Goal: Information Seeking & Learning: Learn about a topic

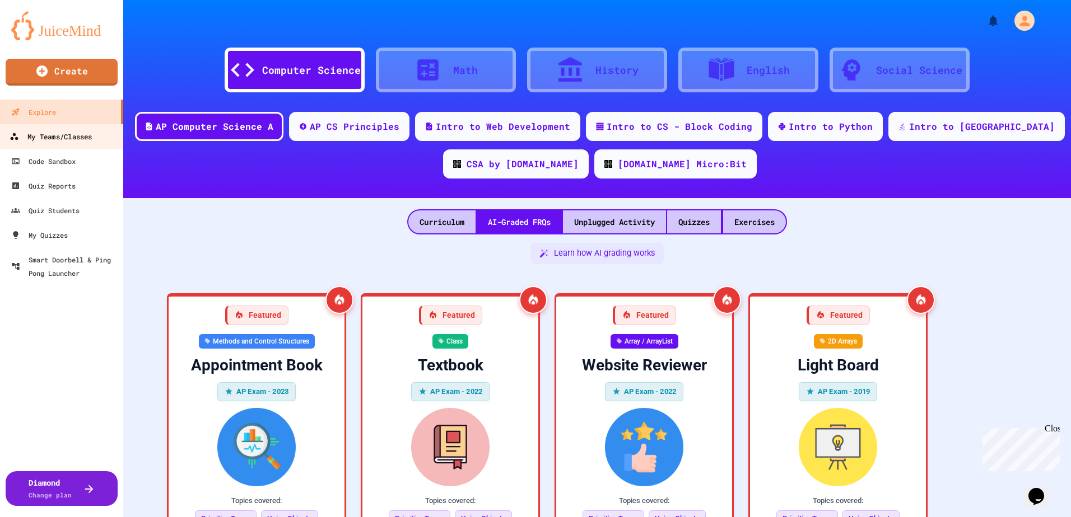
click at [60, 142] on div "My Teams/Classes" at bounding box center [51, 137] width 82 height 14
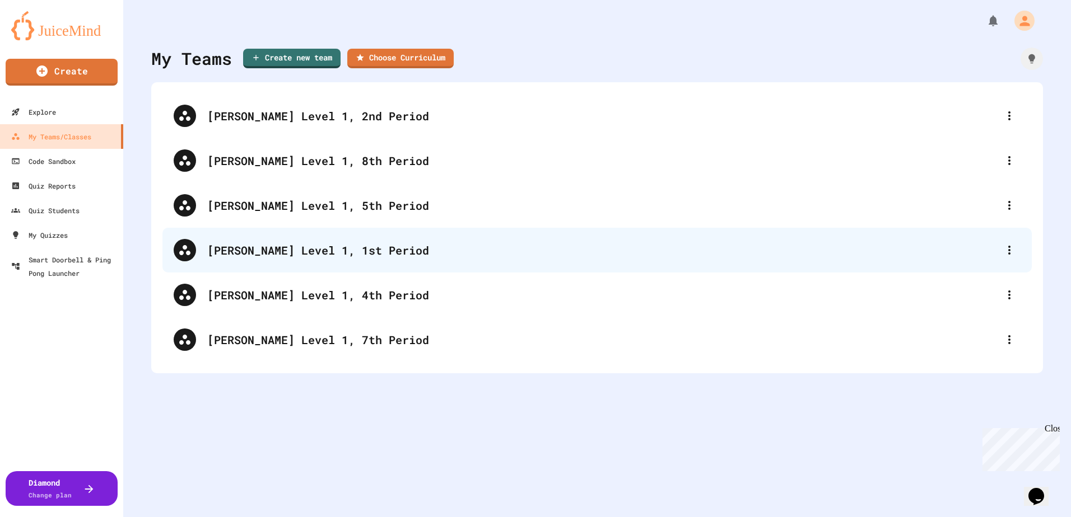
click at [318, 246] on div "[PERSON_NAME] Level 1, 1st Period" at bounding box center [602, 250] width 791 height 17
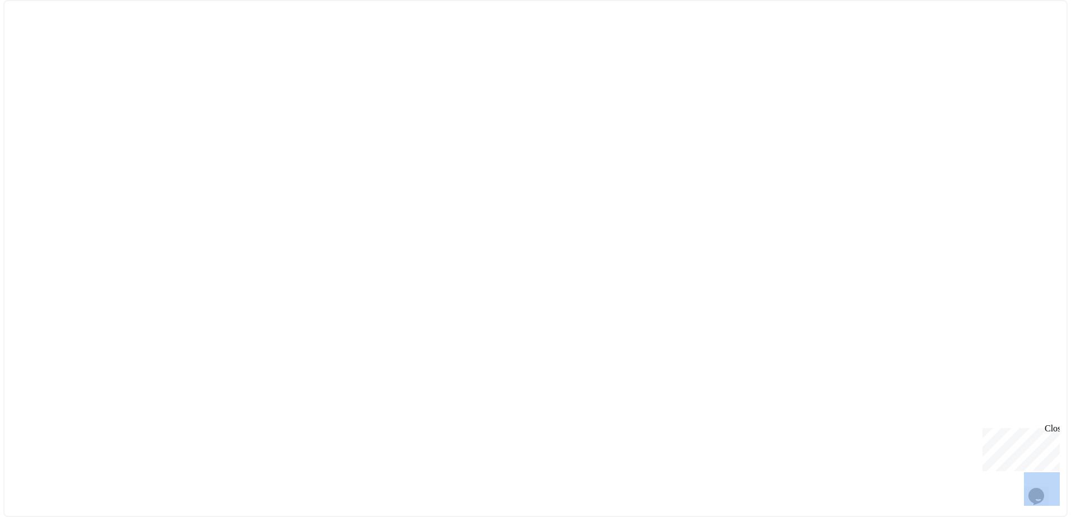
click at [318, 246] on div at bounding box center [535, 258] width 1064 height 517
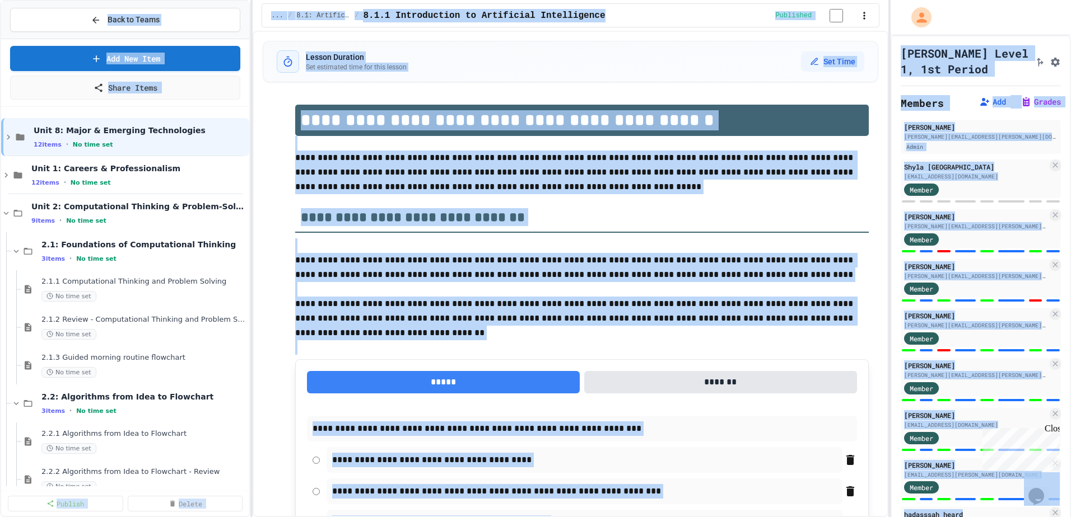
click at [244, 99] on div "Add New Item Share Items" at bounding box center [125, 73] width 248 height 68
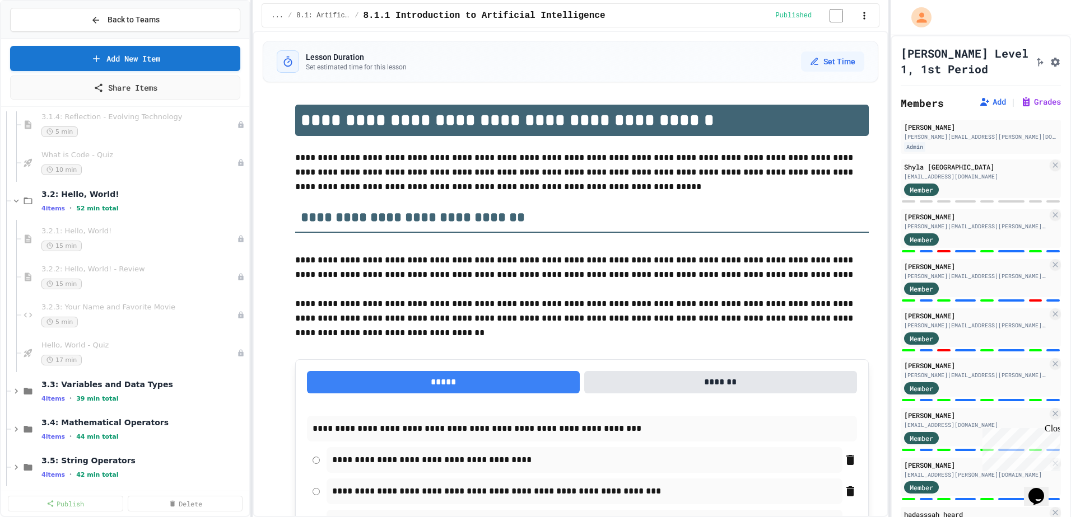
scroll to position [783, 0]
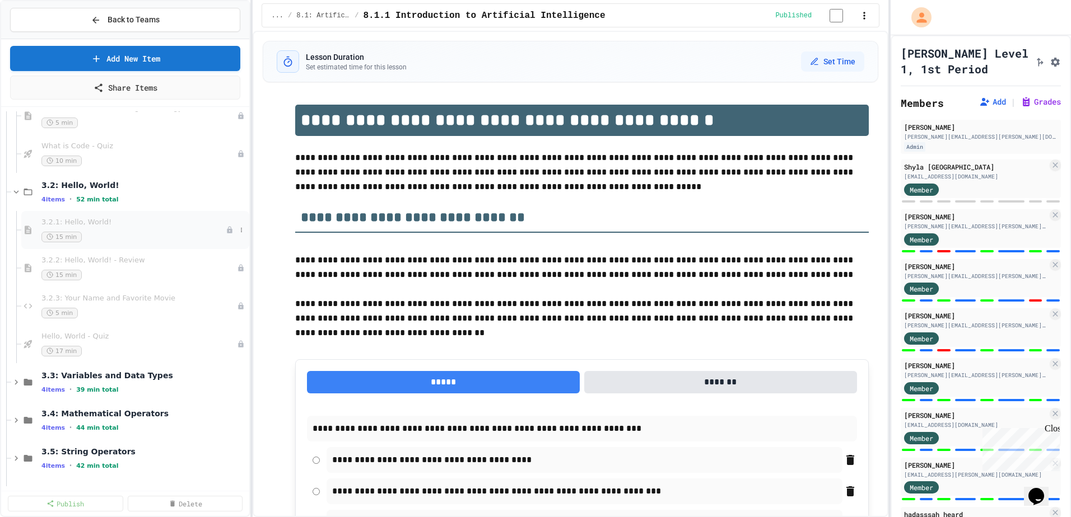
click at [150, 220] on span "3.2.1: Hello, World!" at bounding box center [133, 223] width 184 height 10
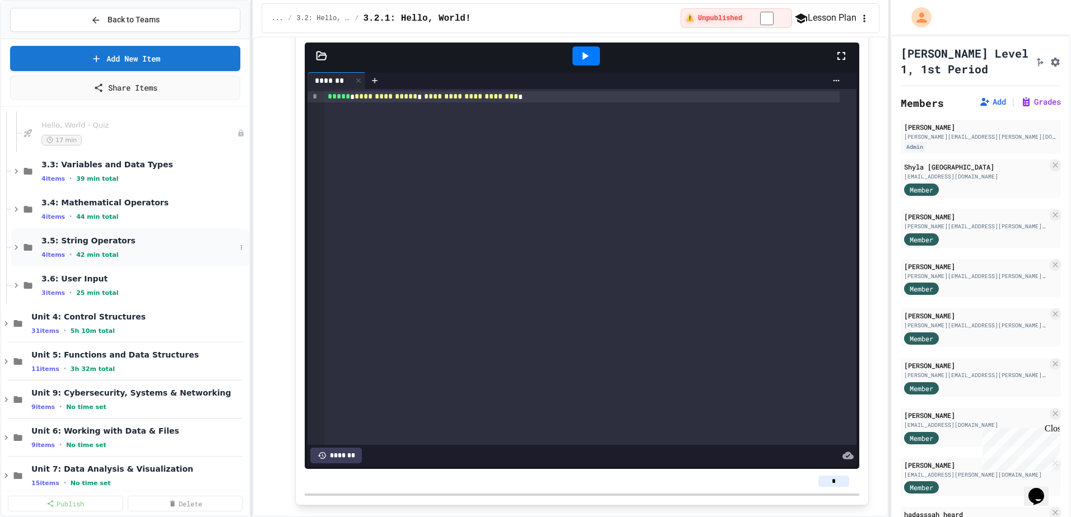
scroll to position [1009, 0]
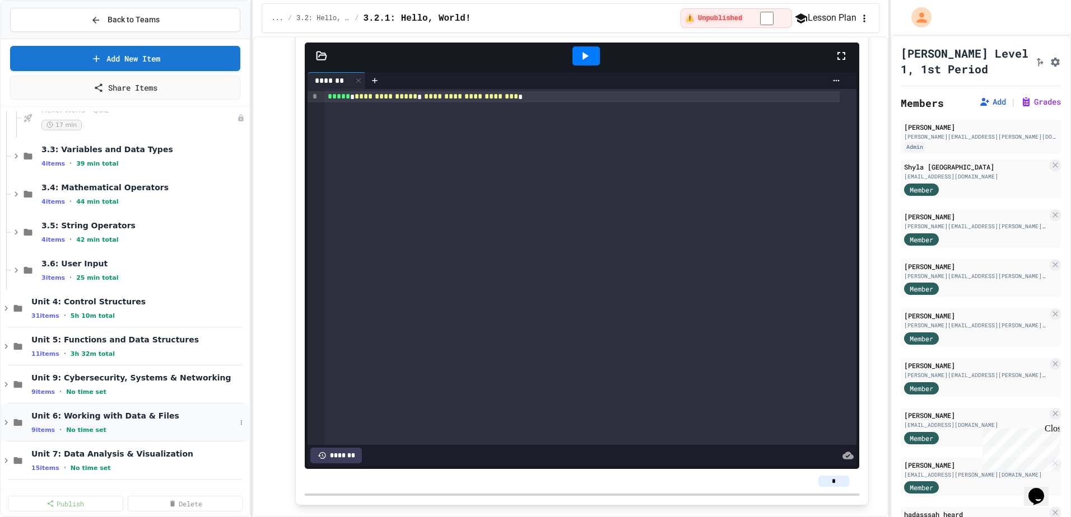
click at [174, 428] on div "9 items • No time set" at bounding box center [133, 430] width 204 height 9
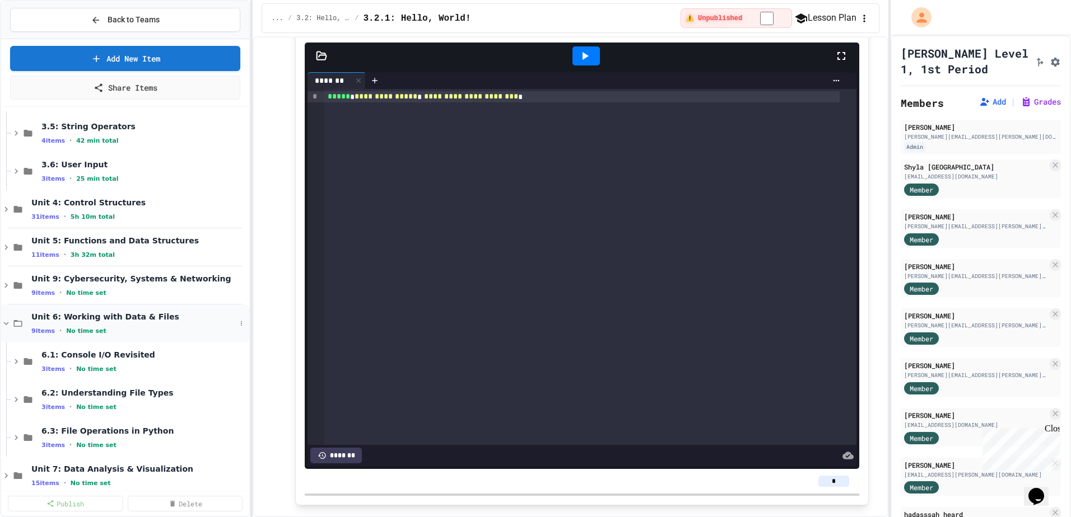
scroll to position [1123, 0]
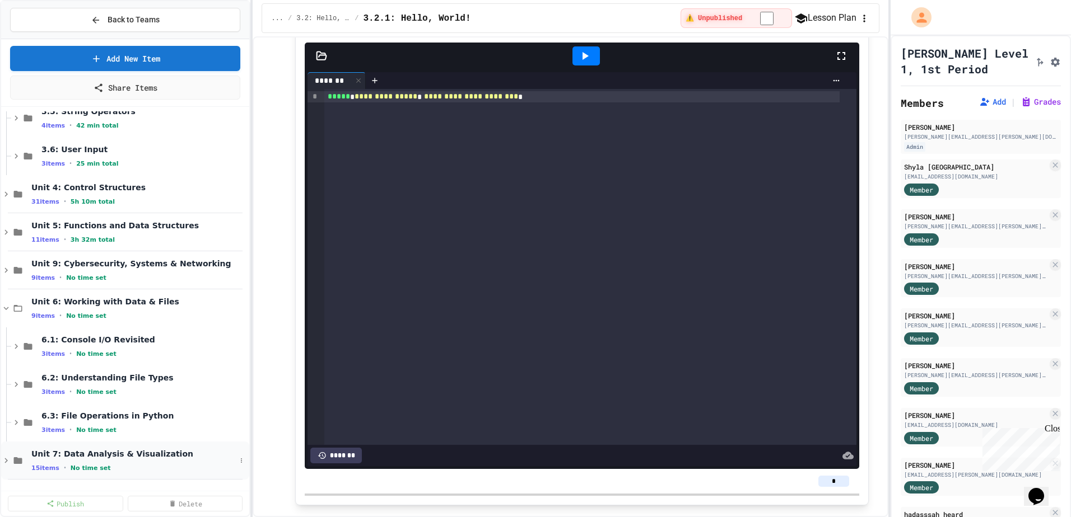
click at [147, 451] on span "Unit 7: Data Analysis & Visualization" at bounding box center [133, 454] width 204 height 10
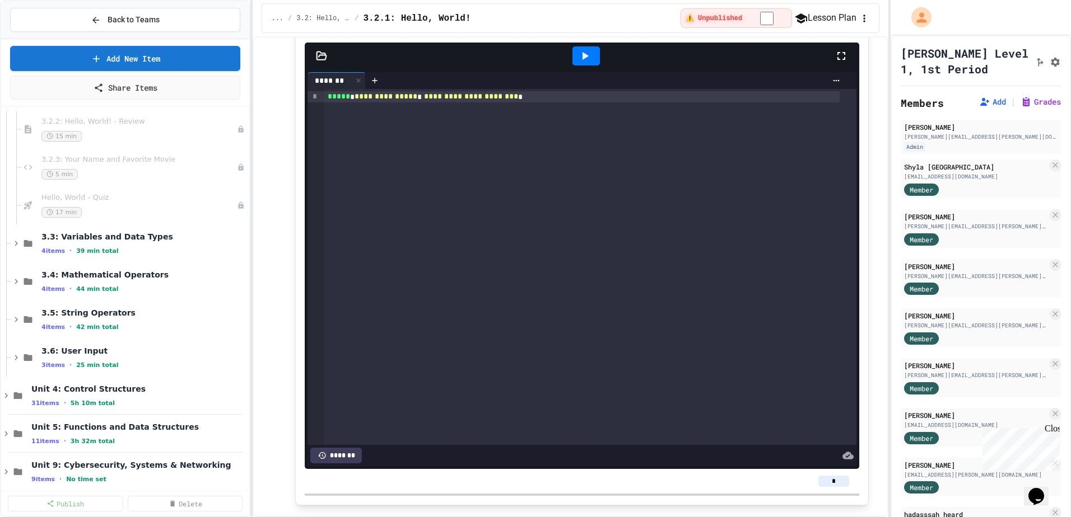
scroll to position [1090, 0]
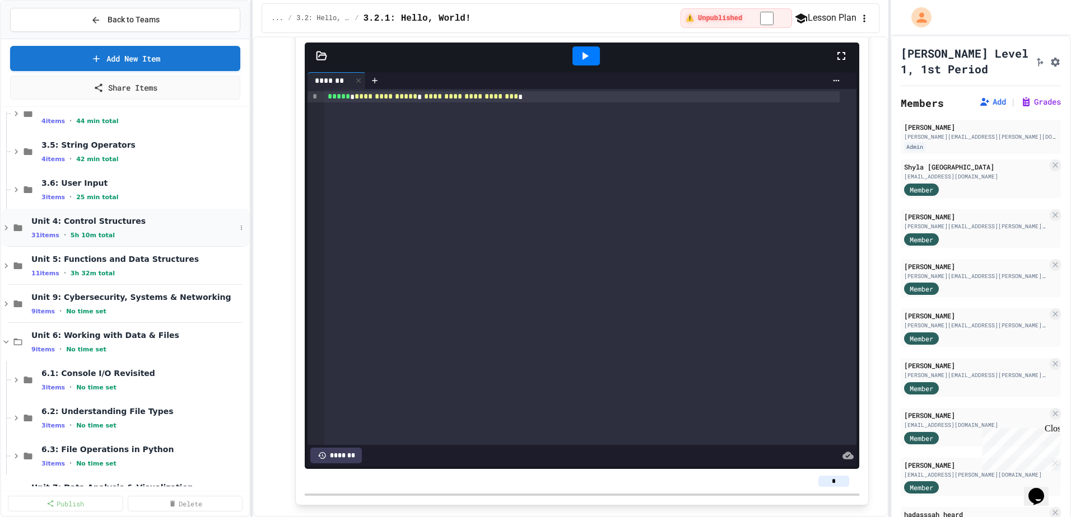
click at [165, 232] on div "31 items • 5h 10m total" at bounding box center [133, 235] width 204 height 9
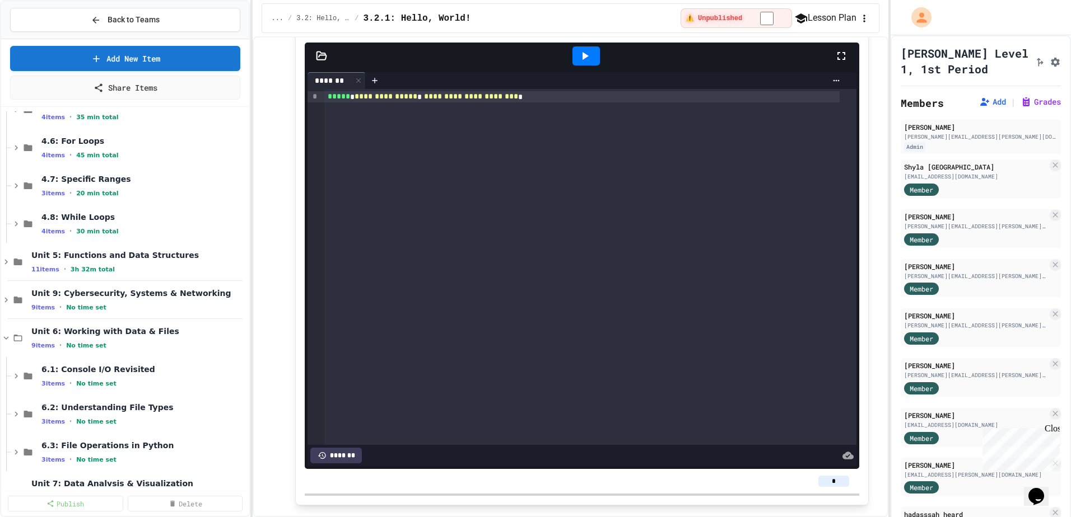
scroll to position [1426, 0]
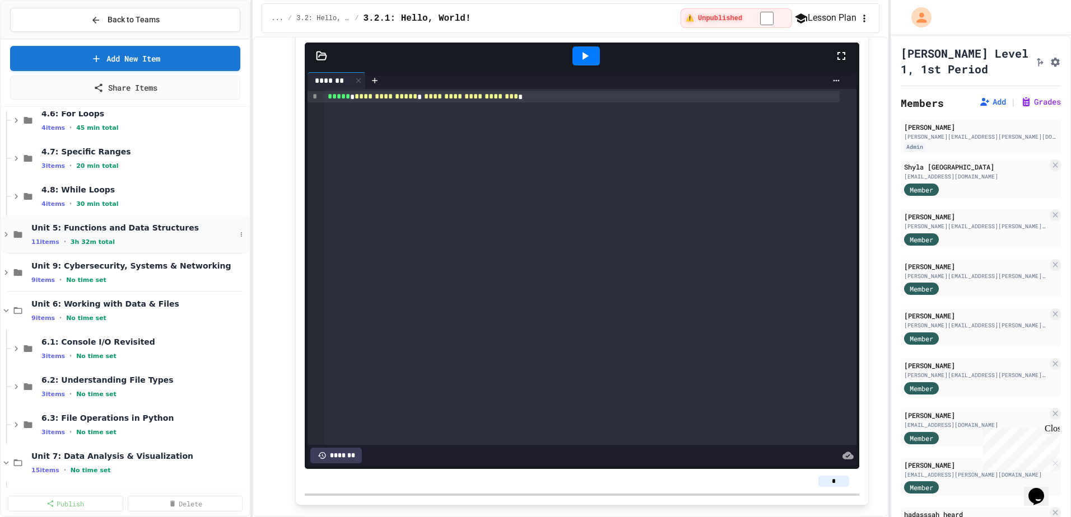
click at [179, 239] on div "11 items • 3h 32m total" at bounding box center [133, 241] width 204 height 9
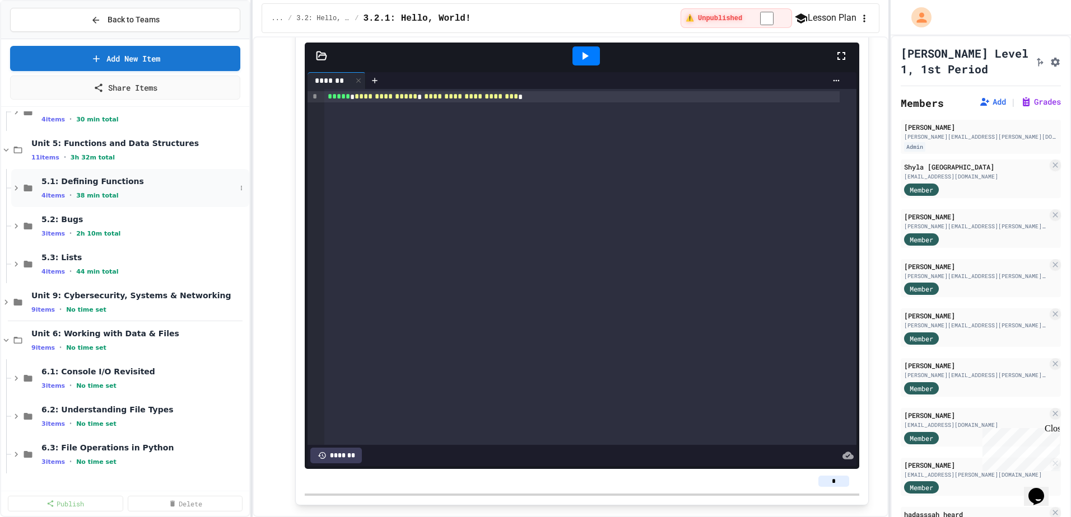
scroll to position [1538, 0]
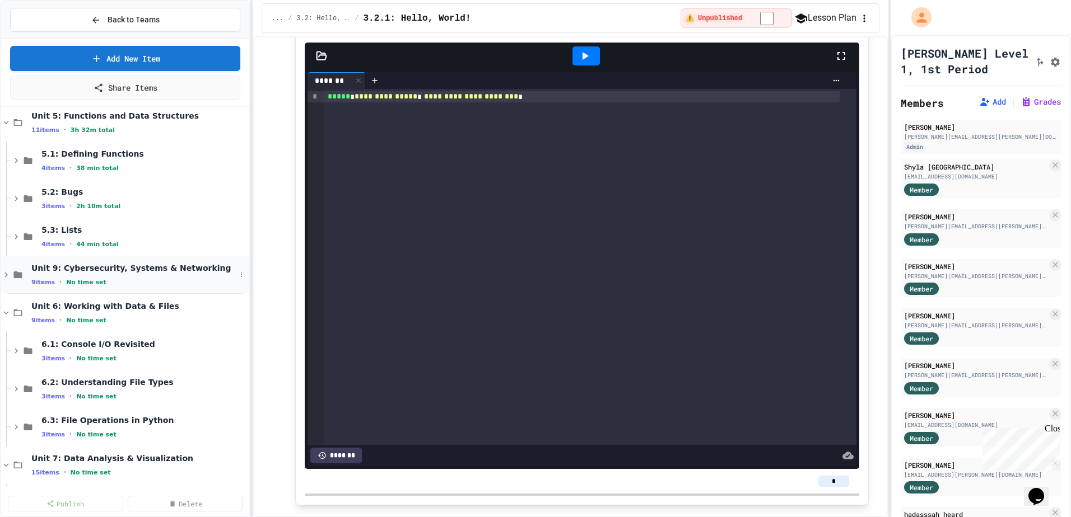
click at [172, 278] on div "9 items • No time set" at bounding box center [133, 282] width 204 height 9
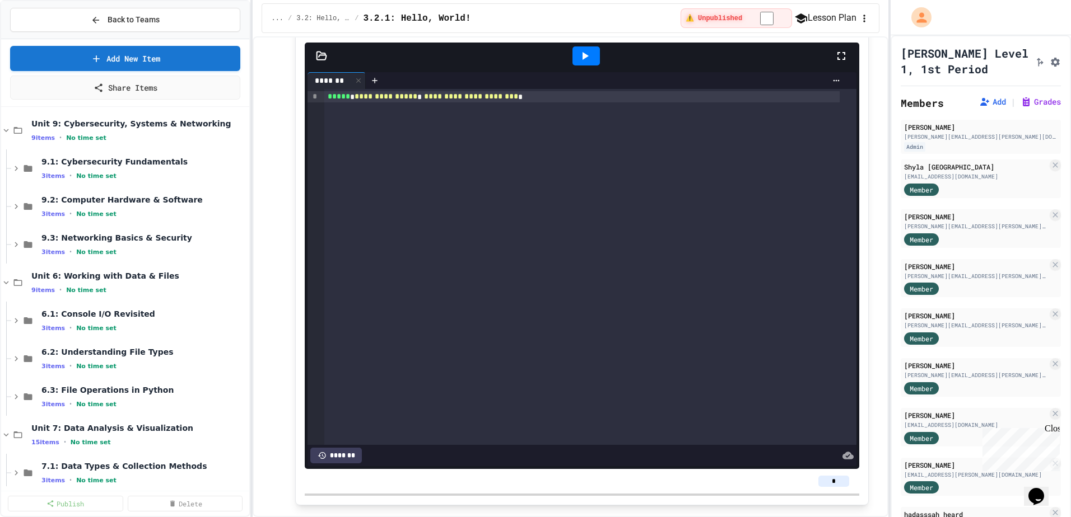
scroll to position [1706, 0]
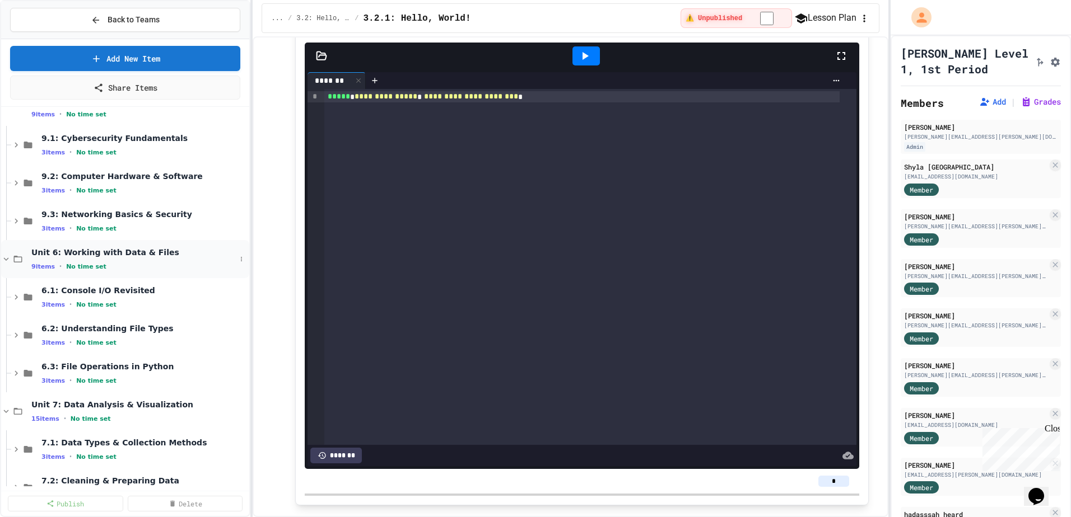
click at [167, 272] on div "Unit 6: Working with Data & Files 9 items • No time set" at bounding box center [125, 259] width 248 height 38
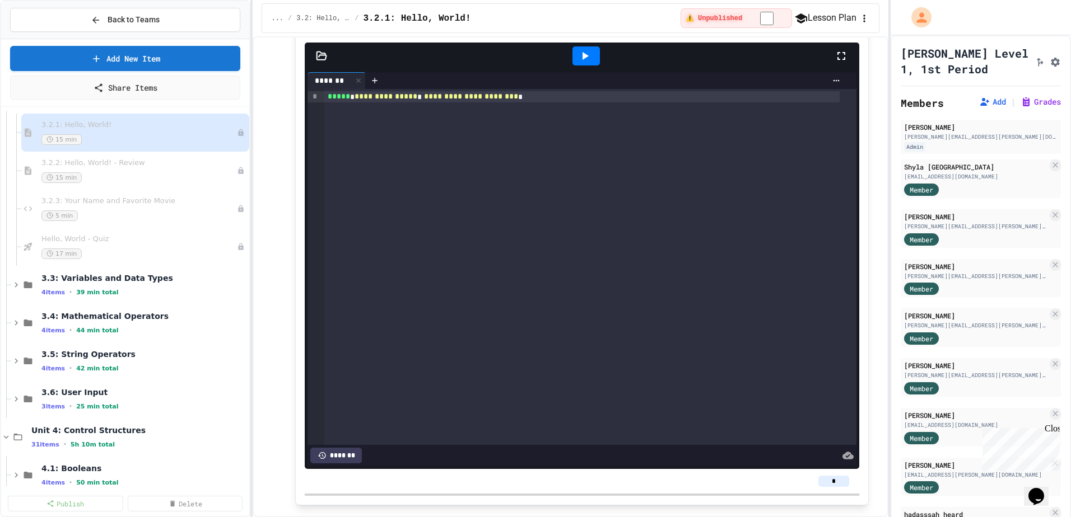
scroll to position [952, 0]
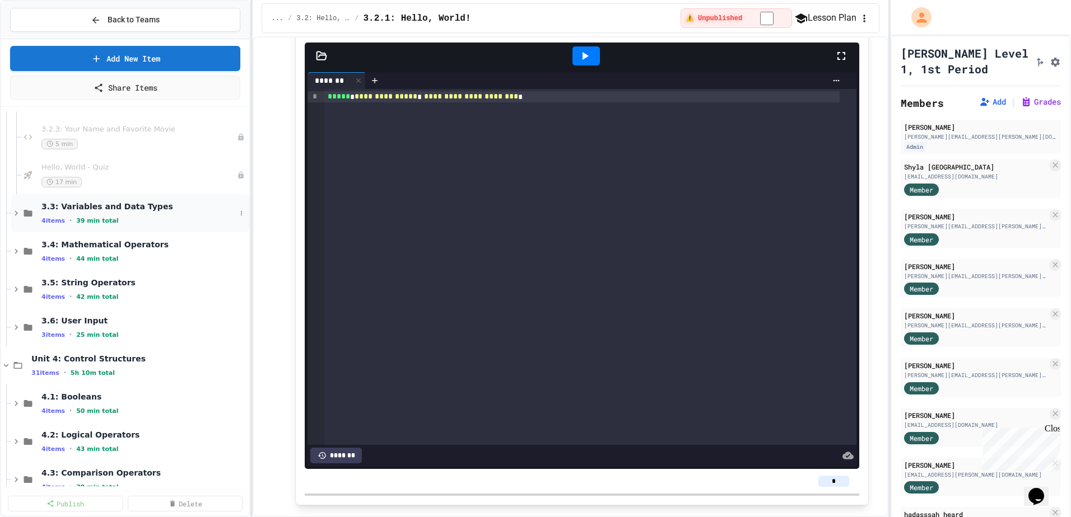
click at [176, 223] on div "4 items • 39 min total" at bounding box center [138, 220] width 194 height 9
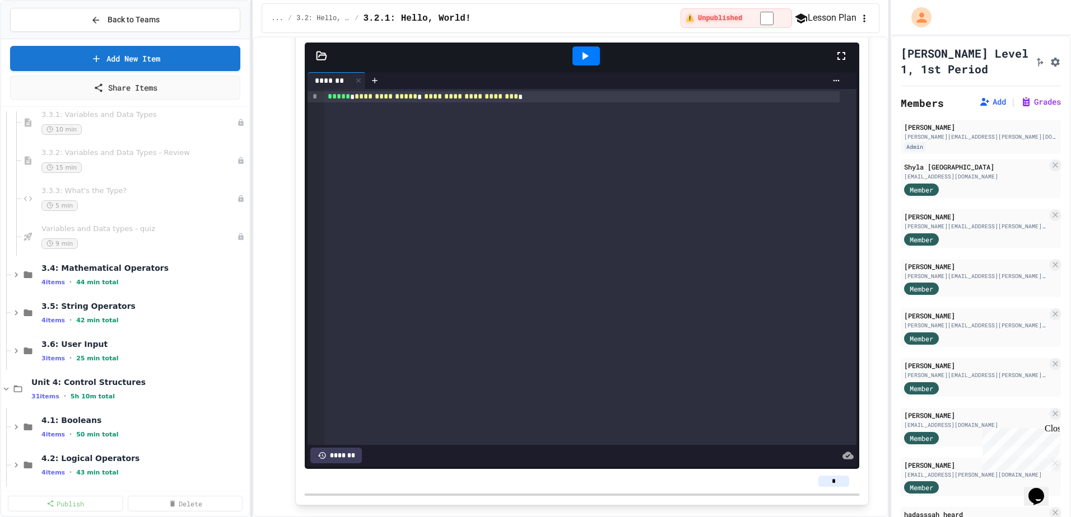
scroll to position [1120, 0]
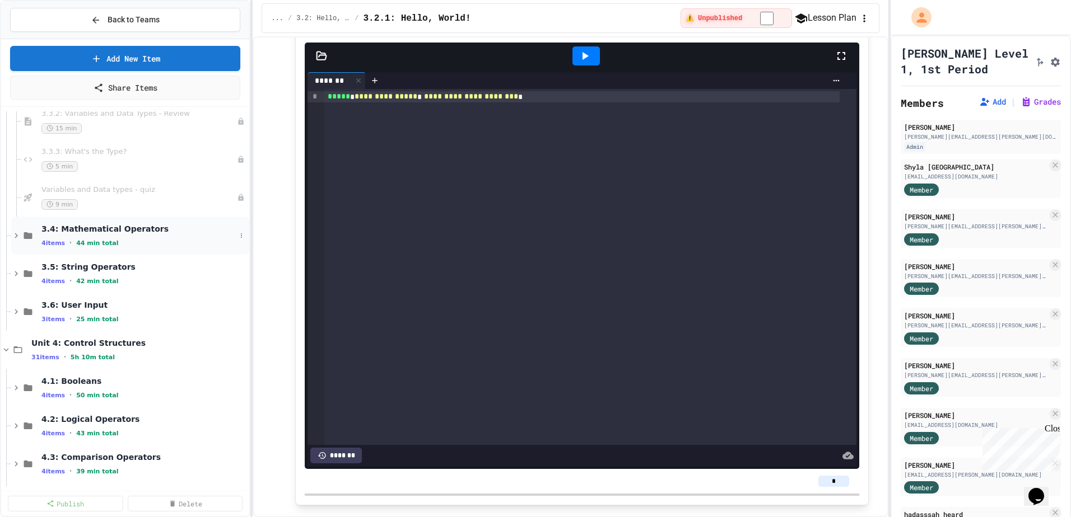
click at [173, 237] on div "3.4: Mathematical Operators 4 items • 44 min total" at bounding box center [138, 236] width 194 height 24
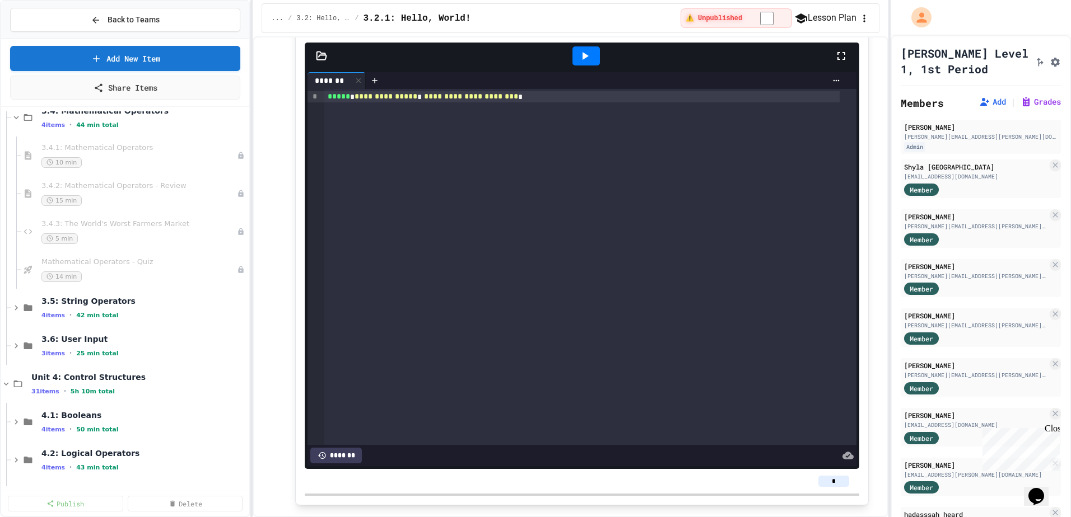
scroll to position [1288, 0]
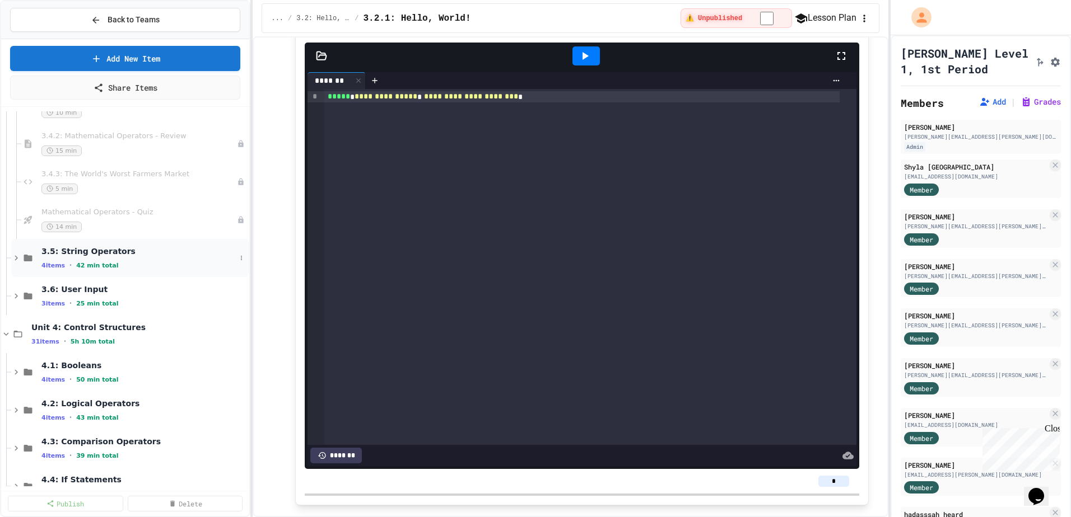
click at [161, 260] on div "3.5: String Operators 4 items • 42 min total" at bounding box center [138, 258] width 194 height 24
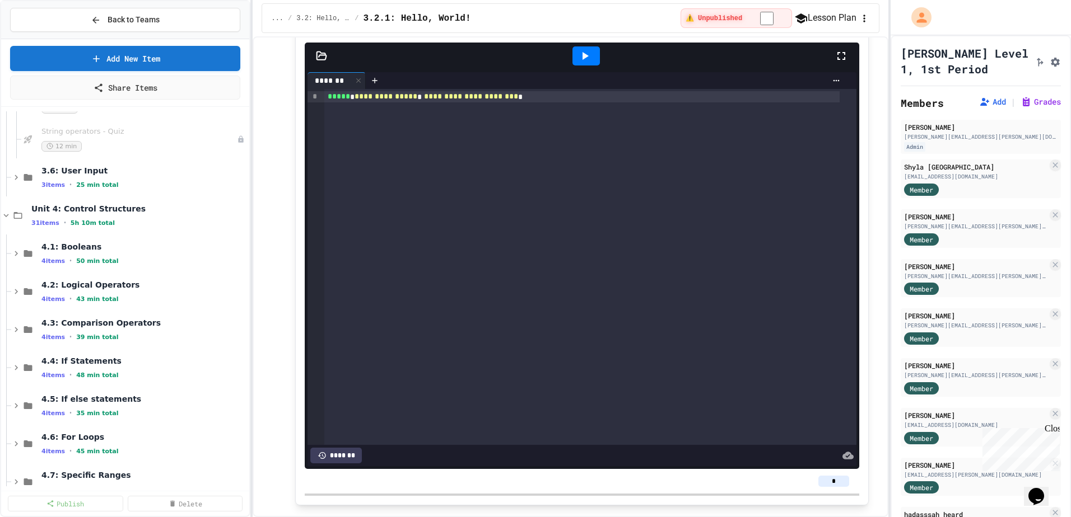
scroll to position [1568, 0]
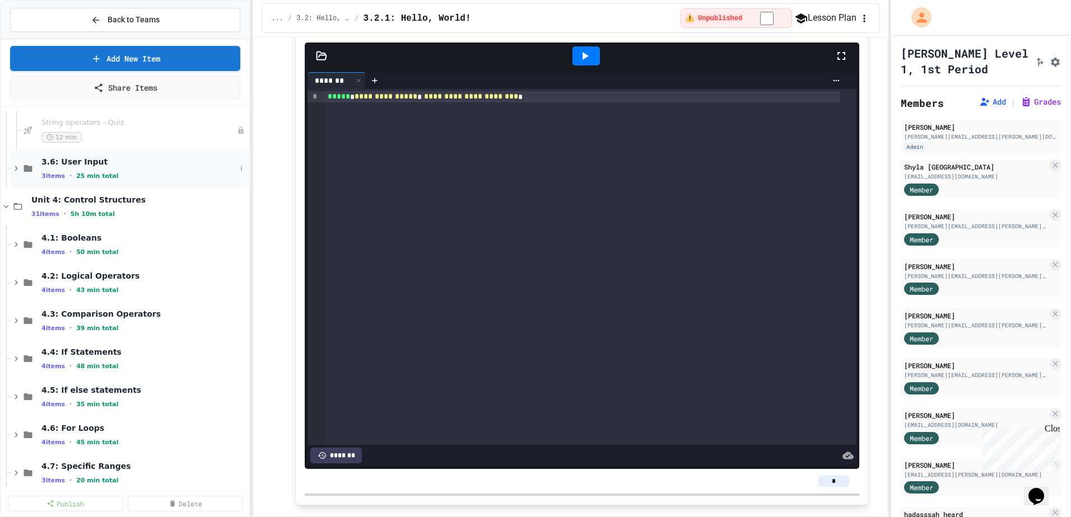
click at [161, 181] on div "3.6: User Input 3 items • 25 min total" at bounding box center [130, 169] width 238 height 38
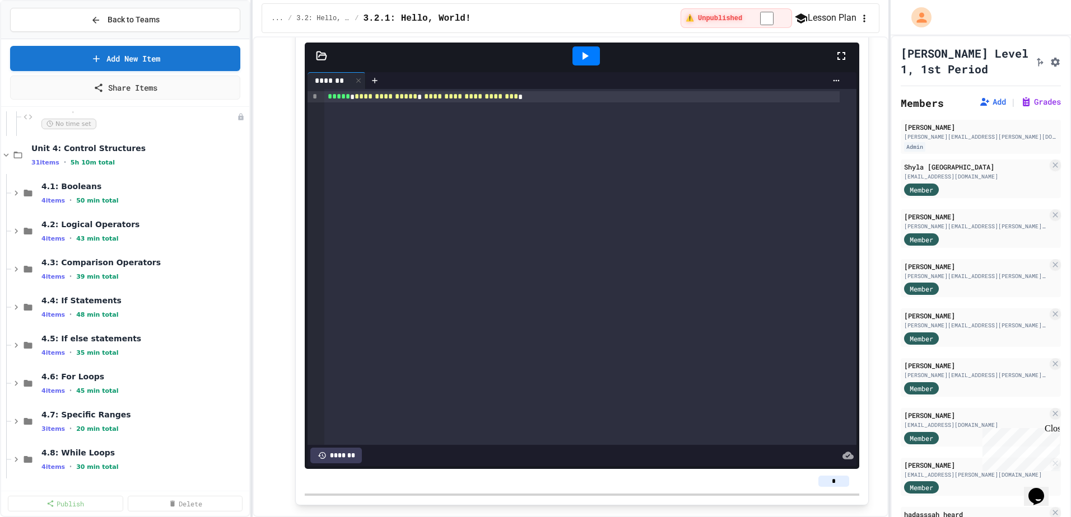
scroll to position [1736, 0]
click at [163, 190] on div "4.1: Booleans 4 items • 50 min total" at bounding box center [138, 191] width 194 height 24
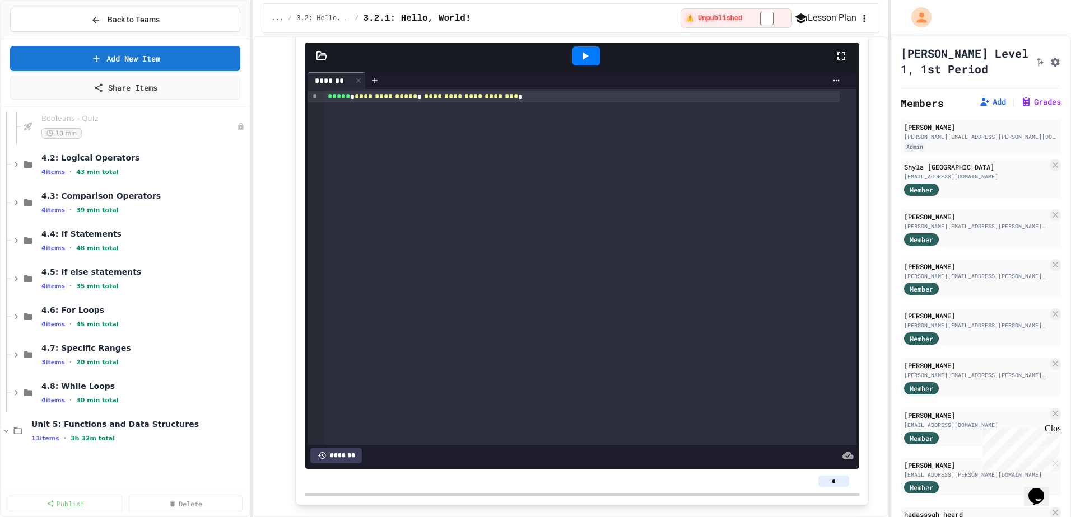
scroll to position [1960, 0]
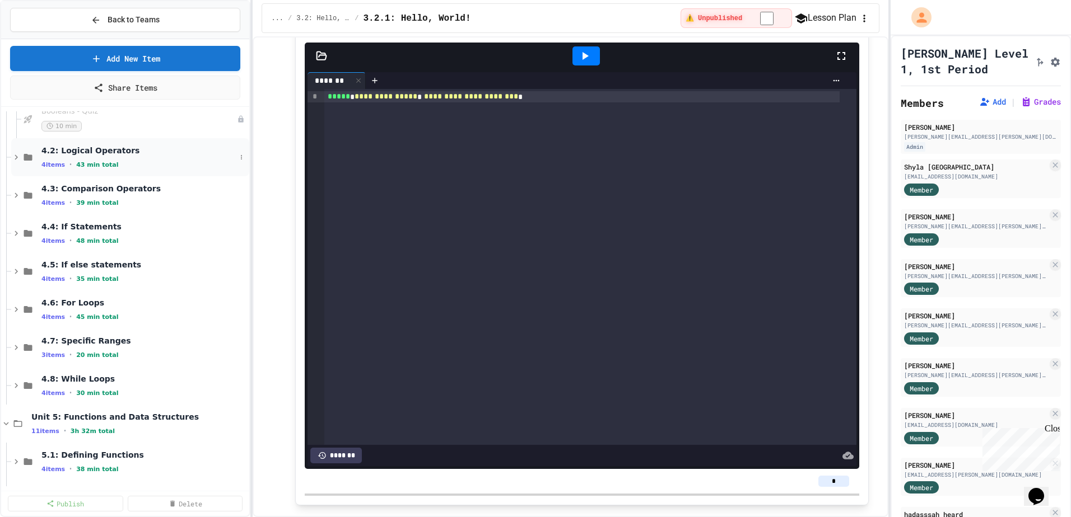
click at [166, 164] on div "4 items • 43 min total" at bounding box center [138, 164] width 194 height 9
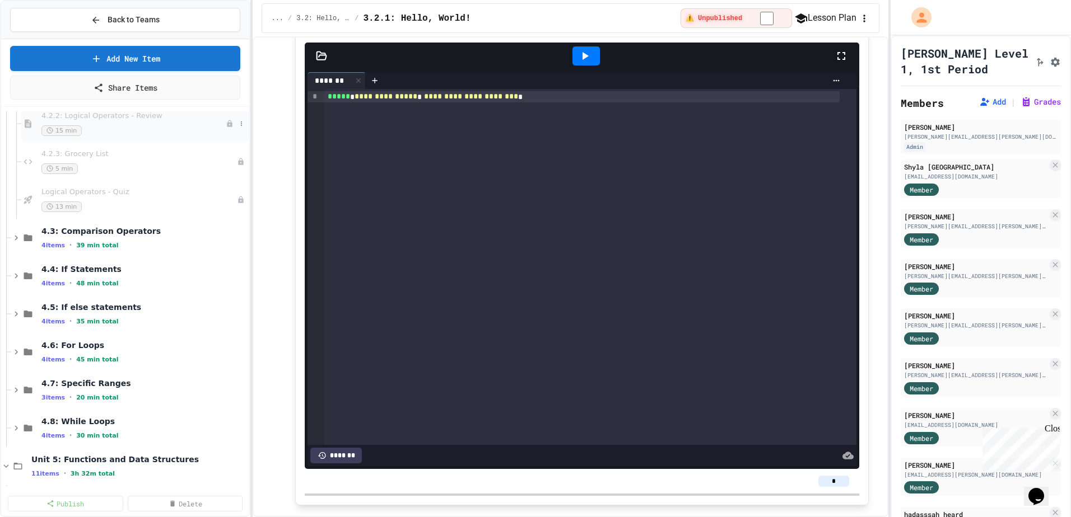
scroll to position [2072, 0]
click at [165, 239] on div "4 items • 39 min total" at bounding box center [138, 243] width 194 height 9
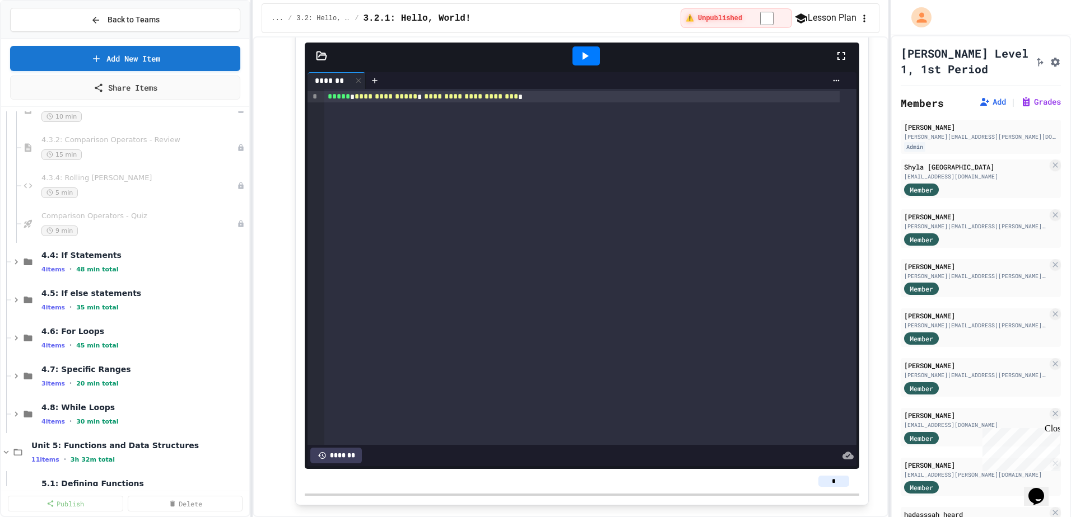
scroll to position [2240, 0]
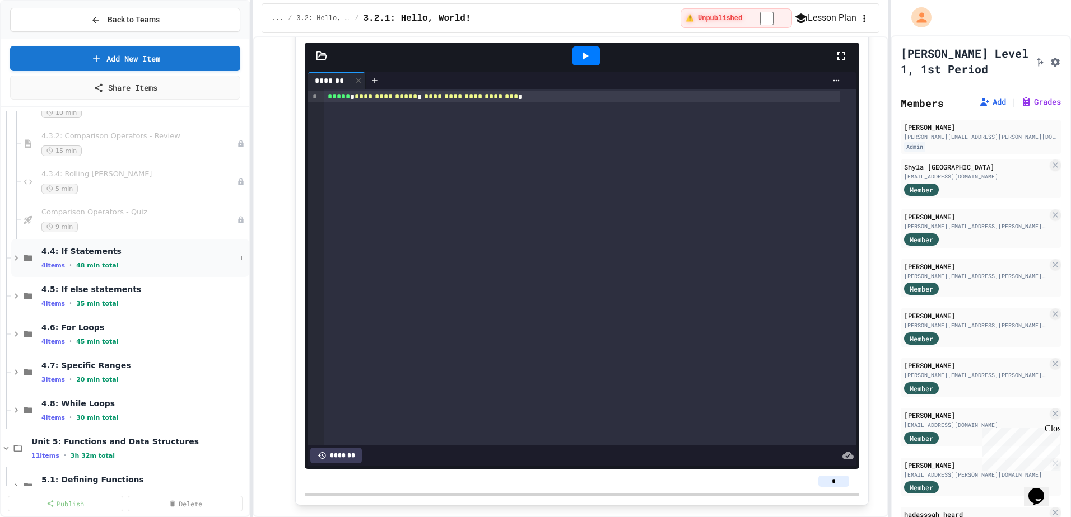
click at [161, 258] on div "4.4: If Statements 4 items • 48 min total" at bounding box center [138, 258] width 194 height 24
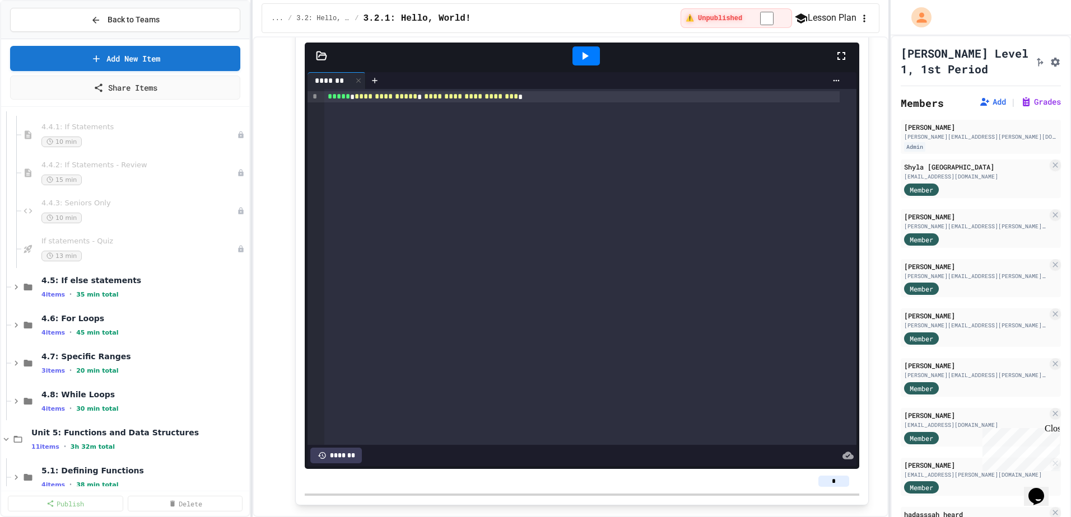
scroll to position [2408, 0]
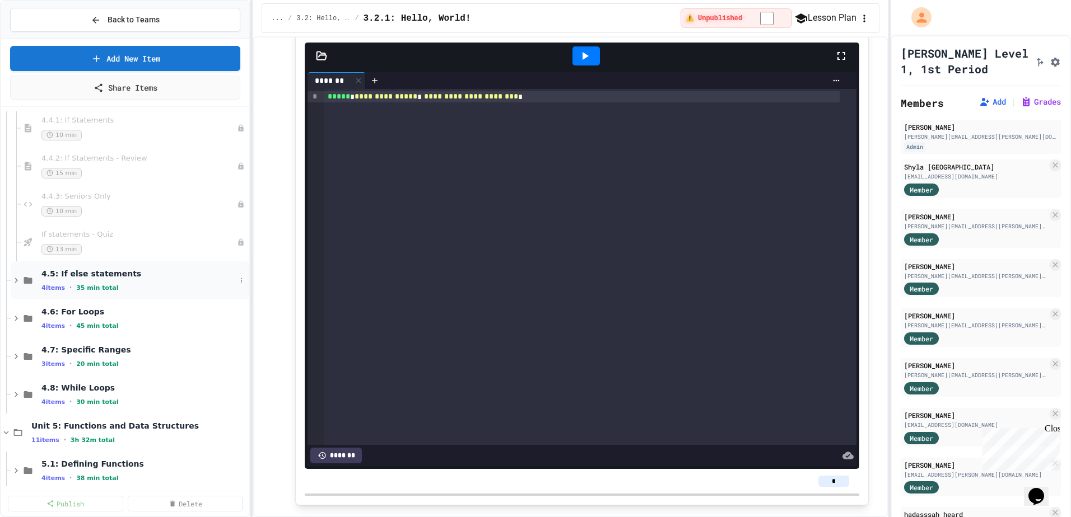
click at [153, 279] on div "4.5: If else statements 4 items • 35 min total" at bounding box center [138, 281] width 194 height 24
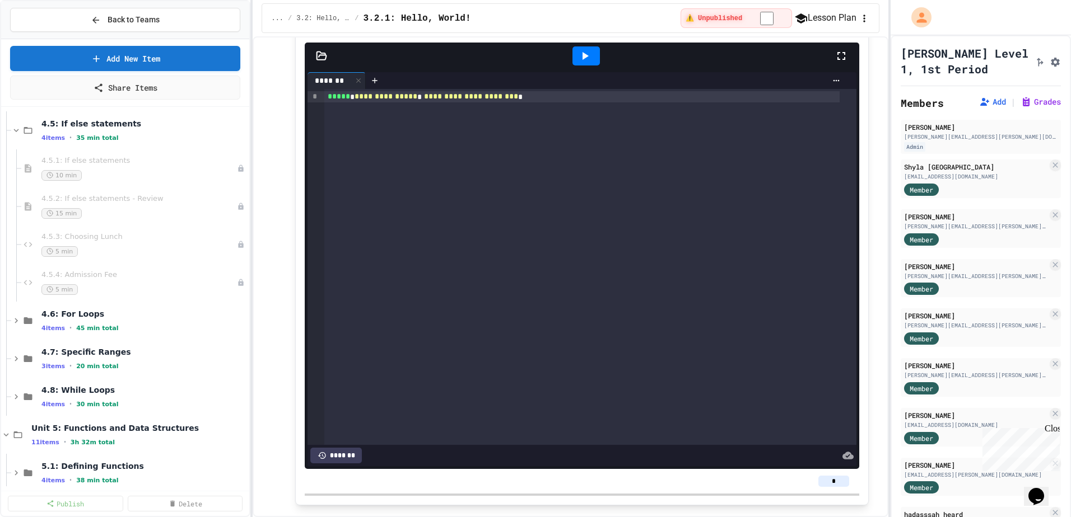
scroll to position [2632, 0]
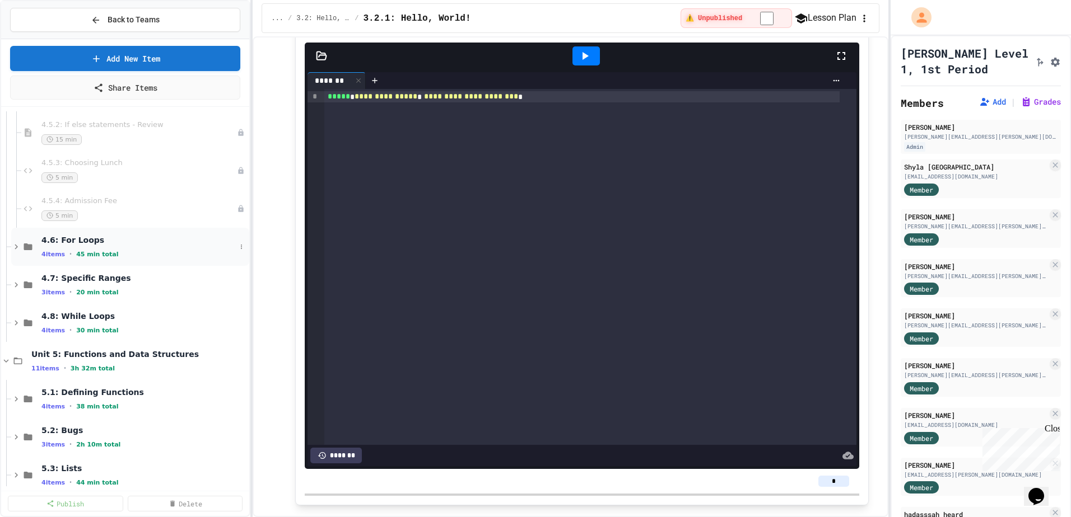
click at [150, 260] on div "4.6: For Loops 4 items • 45 min total" at bounding box center [130, 247] width 238 height 38
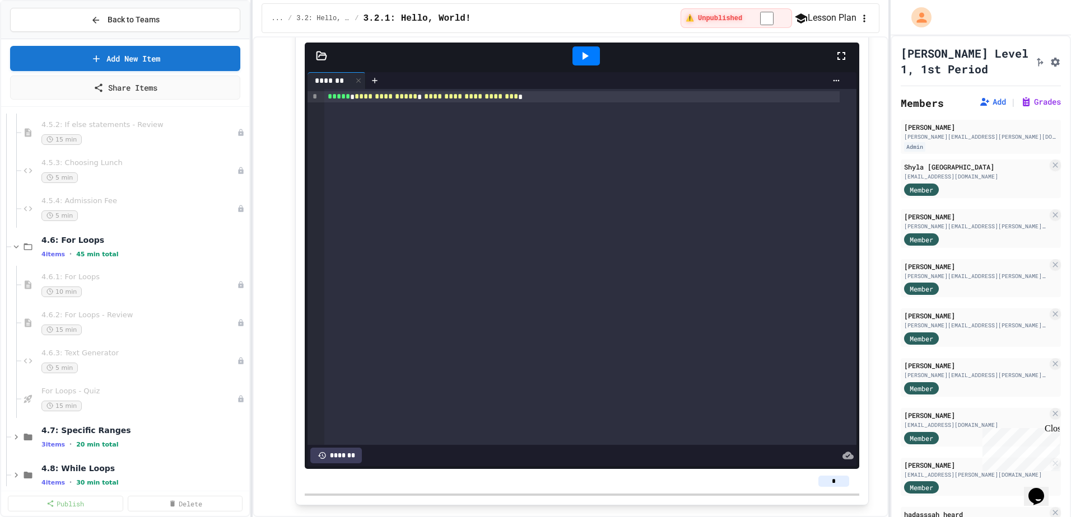
scroll to position [2800, 0]
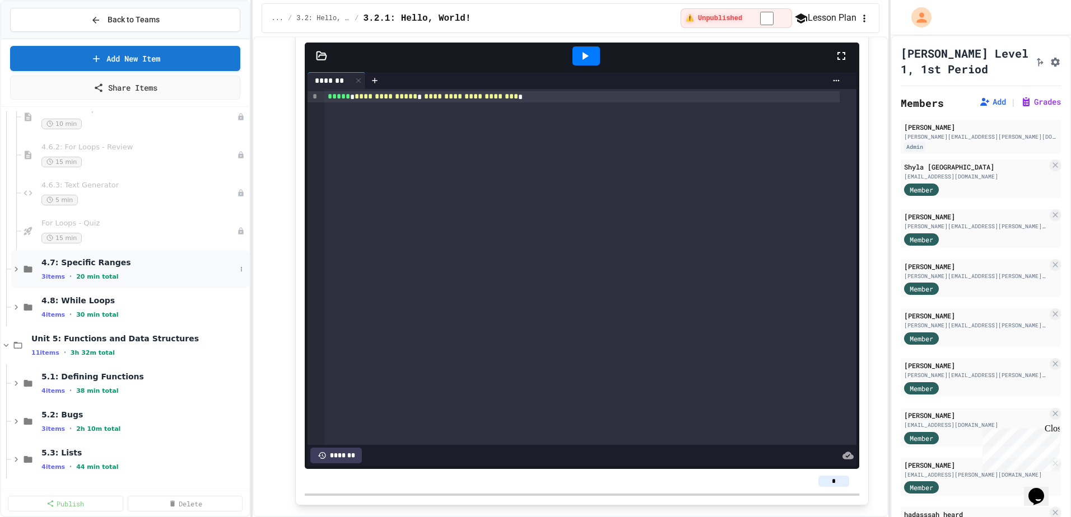
click at [147, 270] on div "4.7: Specific Ranges 3 items • 20 min total" at bounding box center [138, 270] width 194 height 24
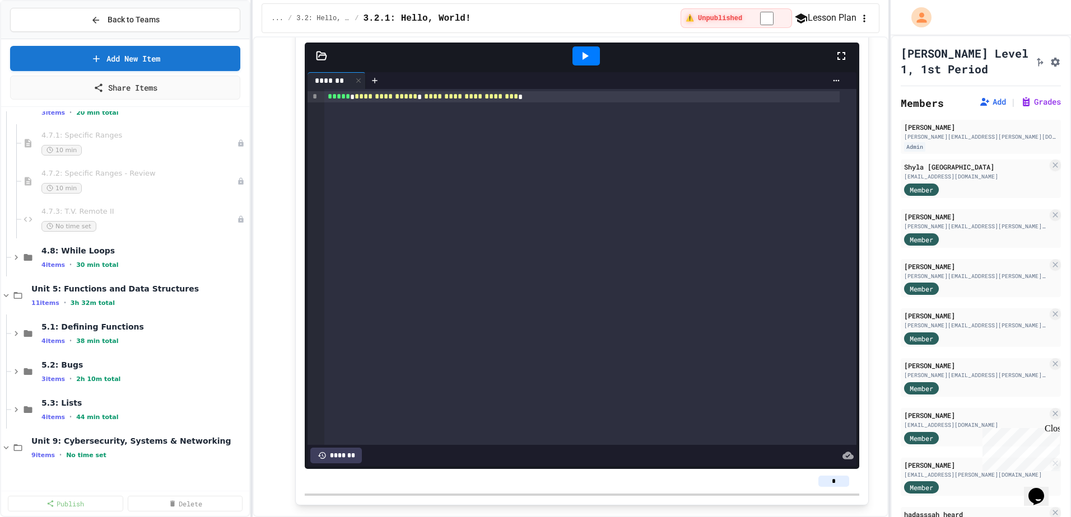
scroll to position [2968, 0]
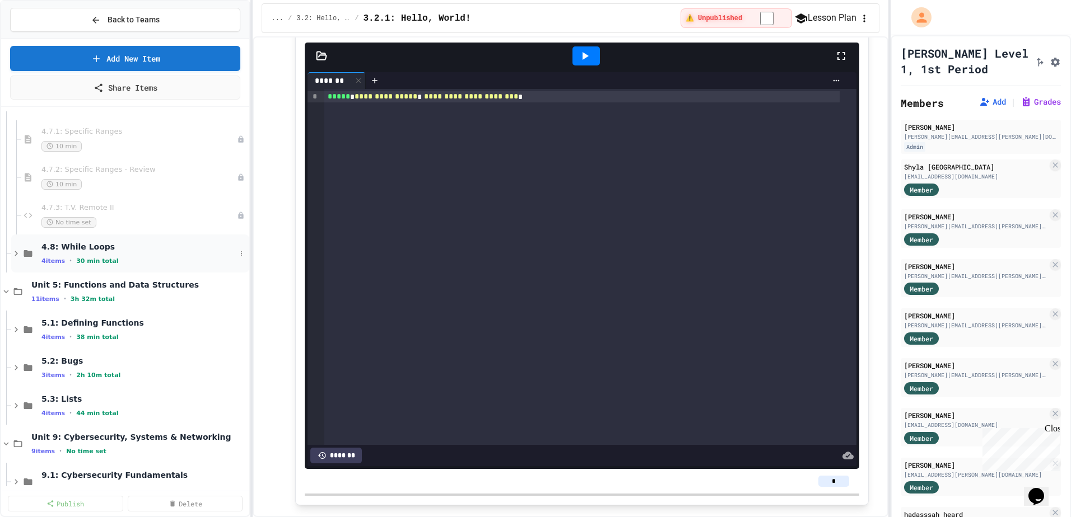
click at [151, 264] on div "4 items • 30 min total" at bounding box center [138, 260] width 194 height 9
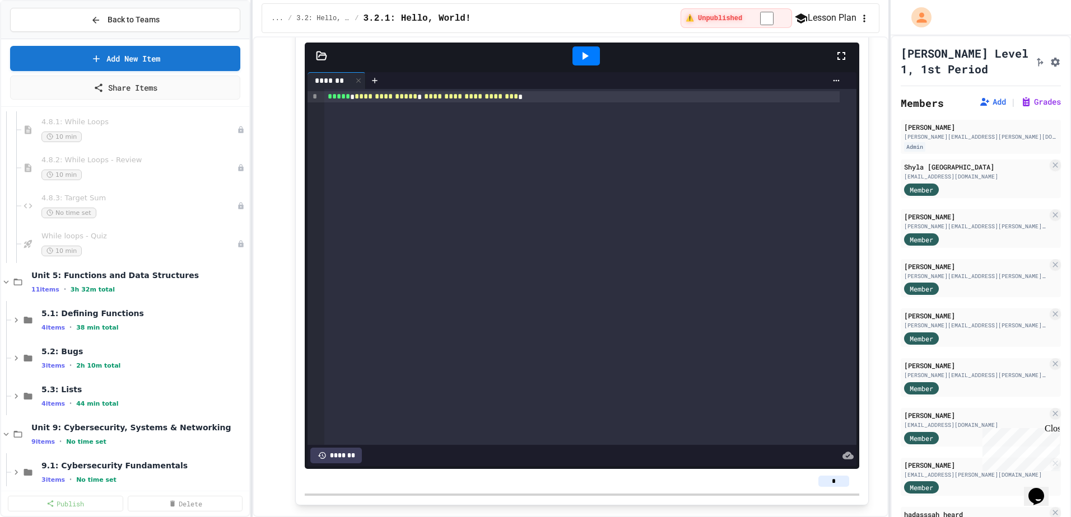
scroll to position [3136, 0]
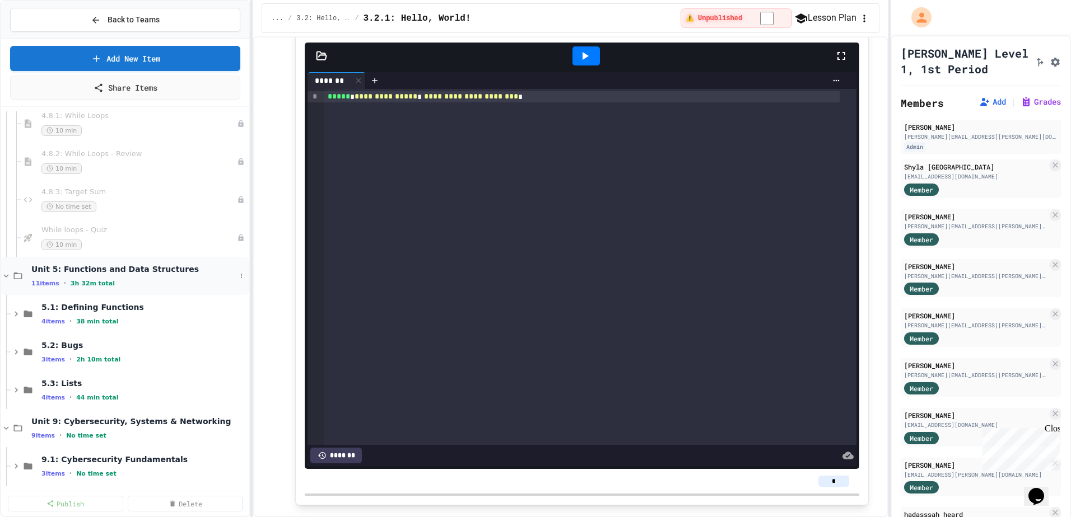
click at [158, 279] on div "11 items • 3h 32m total" at bounding box center [133, 283] width 204 height 9
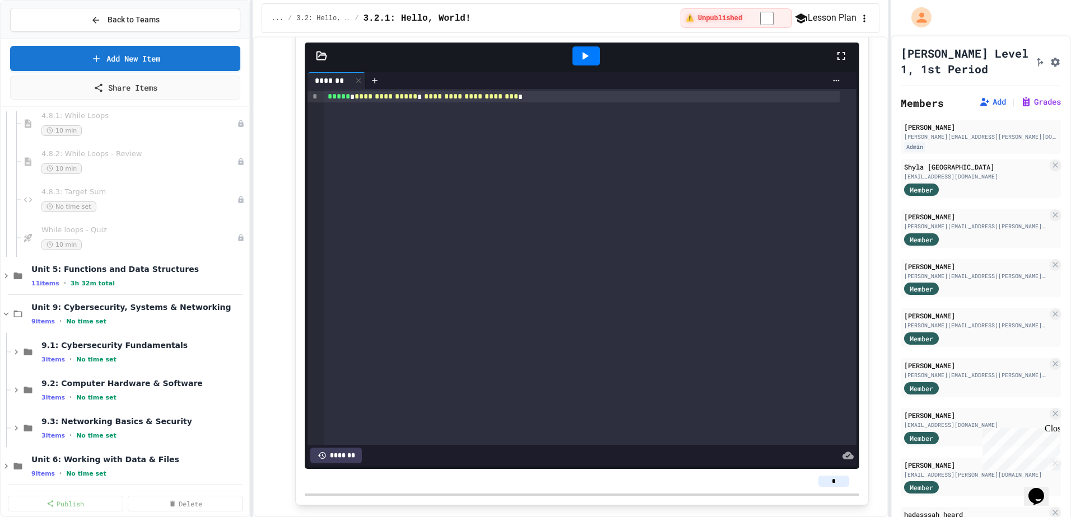
click at [158, 279] on div "11 items • 3h 32m total" at bounding box center [139, 283] width 216 height 9
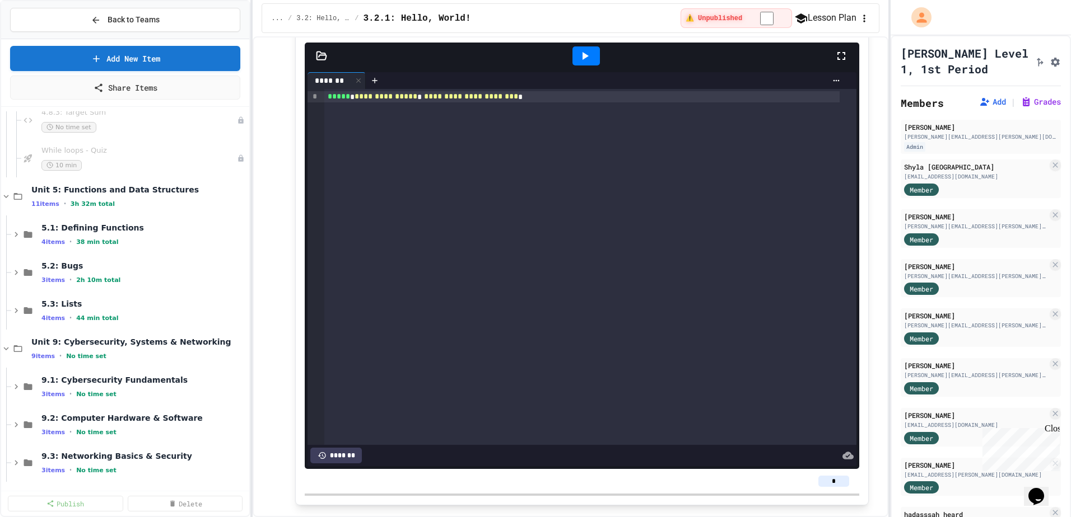
scroll to position [3192, 0]
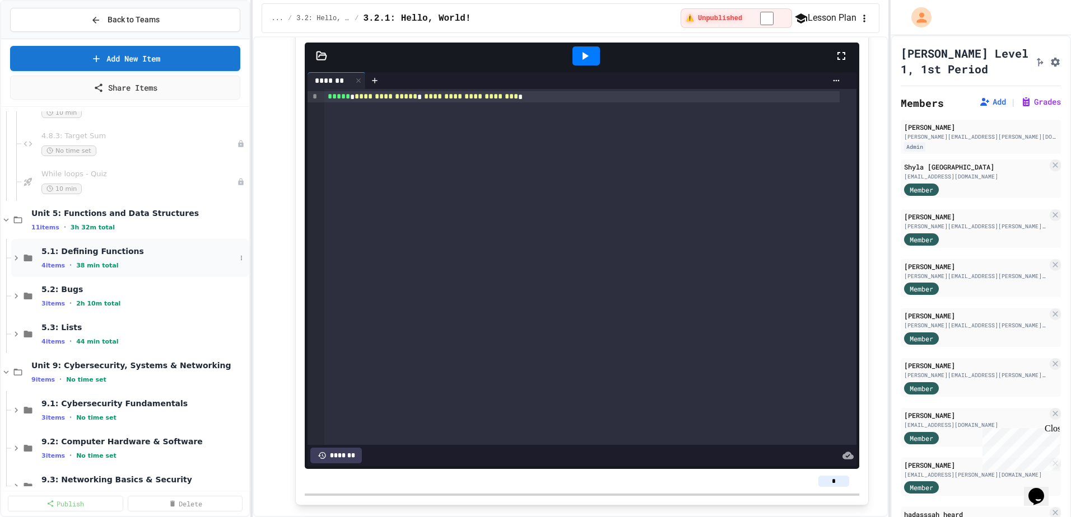
click at [158, 263] on div "4 items • 38 min total" at bounding box center [138, 265] width 194 height 9
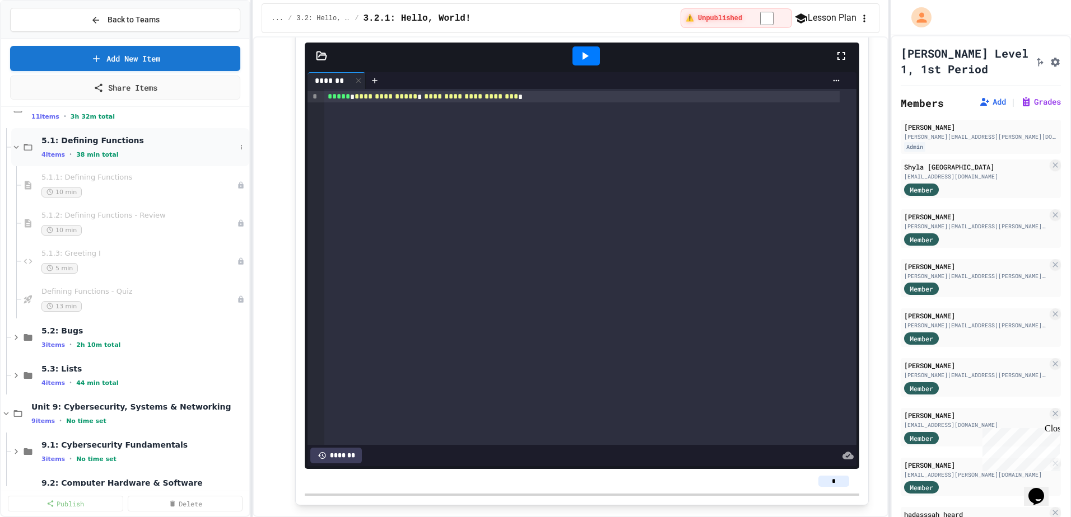
scroll to position [3304, 0]
click at [175, 333] on span "5.2: Bugs" at bounding box center [138, 330] width 194 height 10
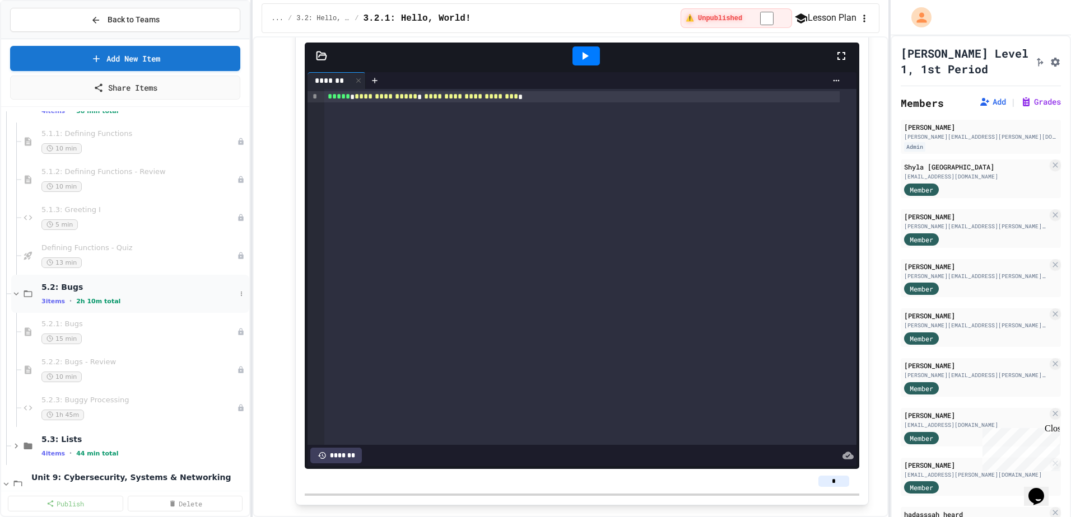
scroll to position [3472, 0]
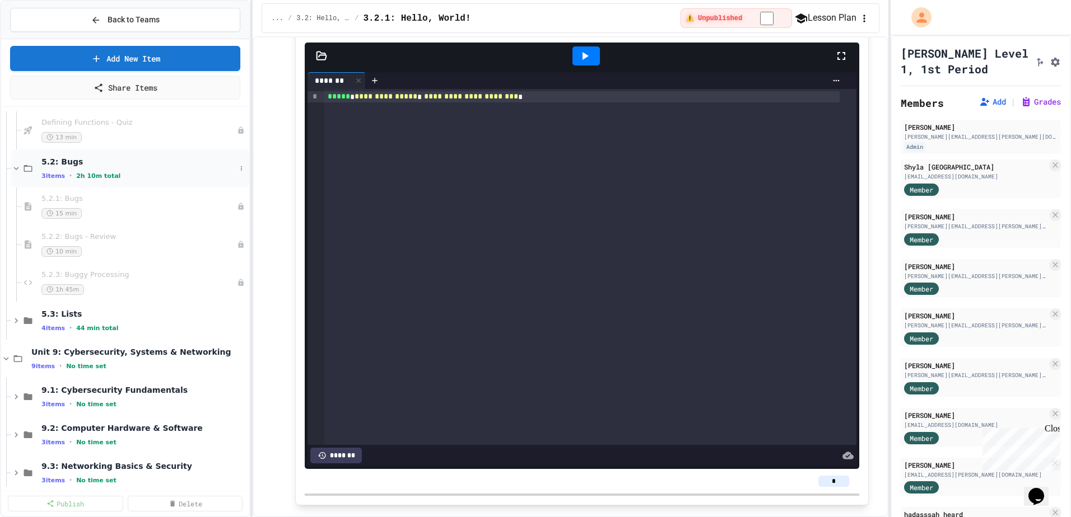
click at [175, 330] on div "4 items • 44 min total" at bounding box center [144, 328] width 206 height 9
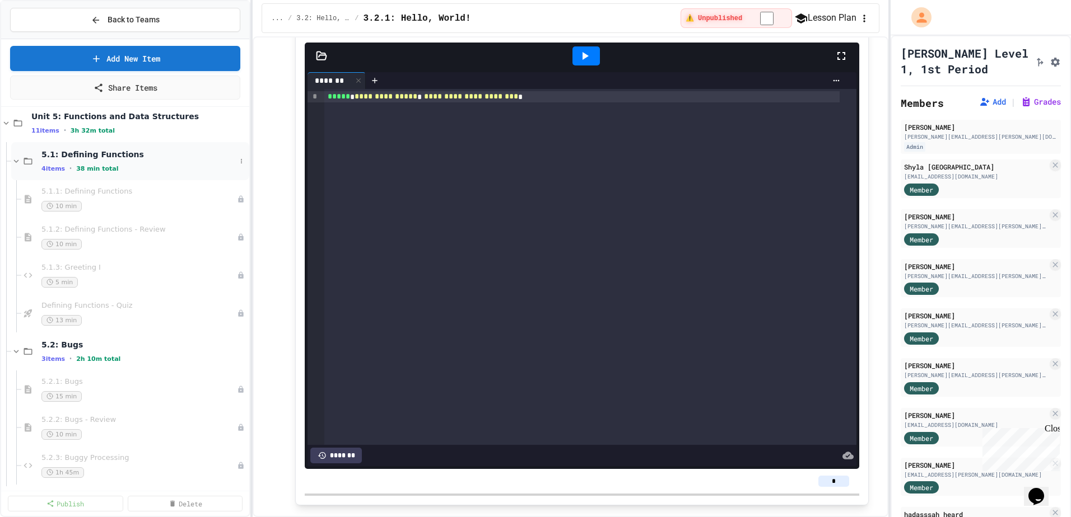
scroll to position [3304, 0]
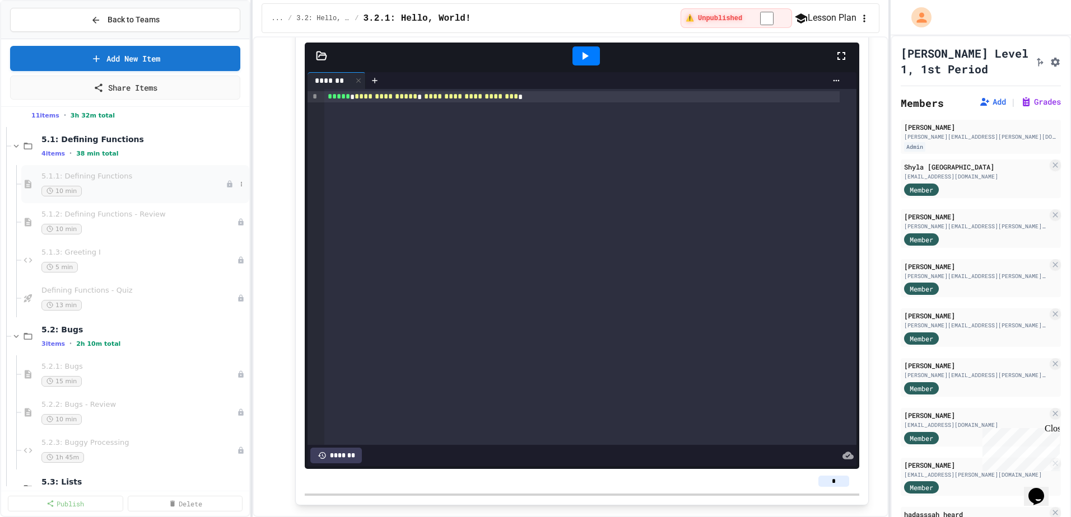
click at [181, 195] on div "10 min" at bounding box center [133, 191] width 184 height 11
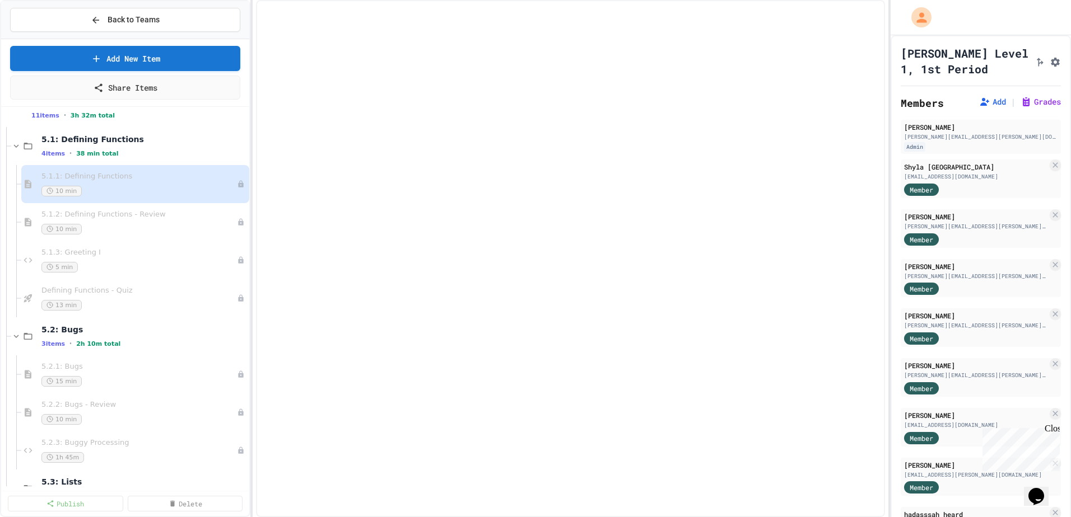
select select "***"
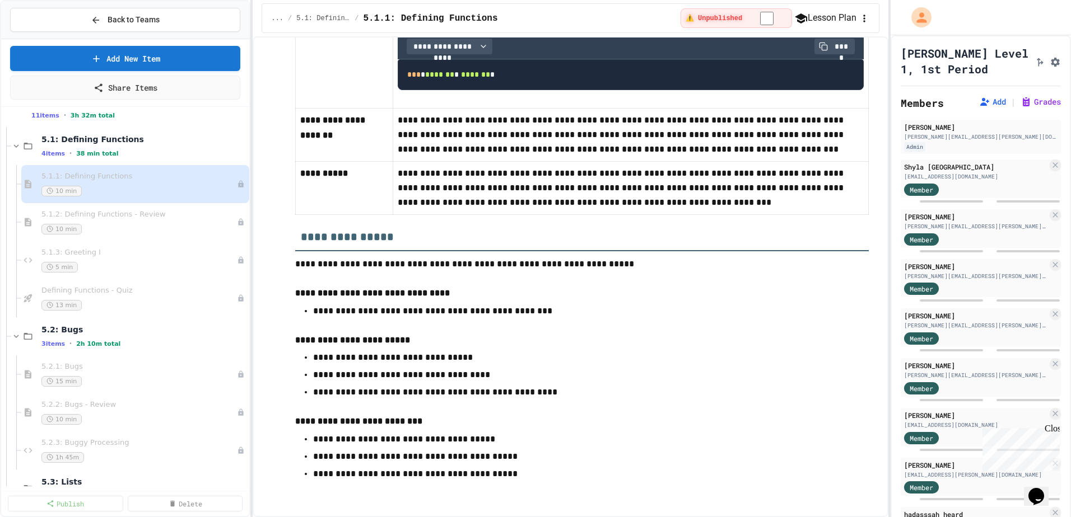
scroll to position [7600, 0]
click at [123, 222] on div "5.1.2: Defining Functions - Review 10 min" at bounding box center [133, 222] width 184 height 25
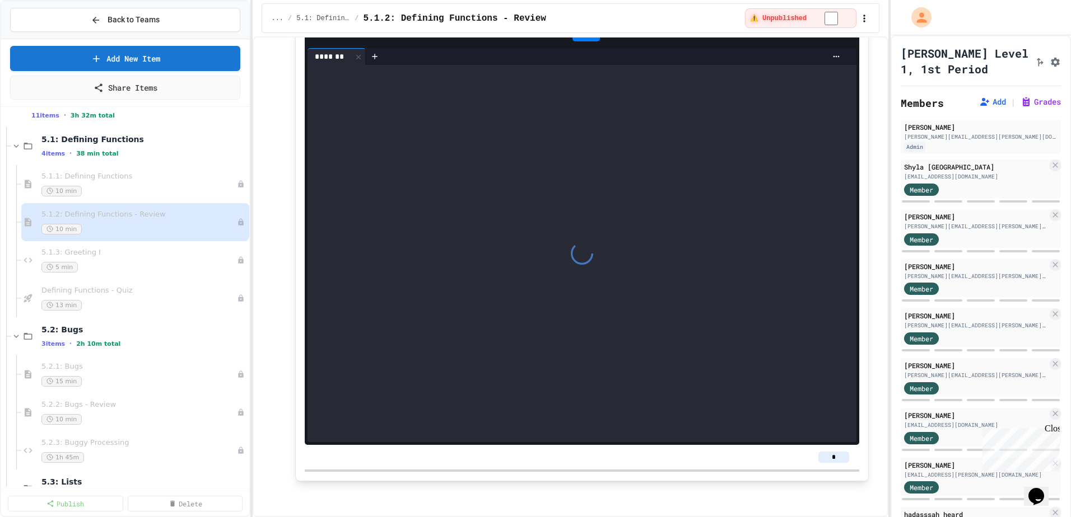
scroll to position [2006, 0]
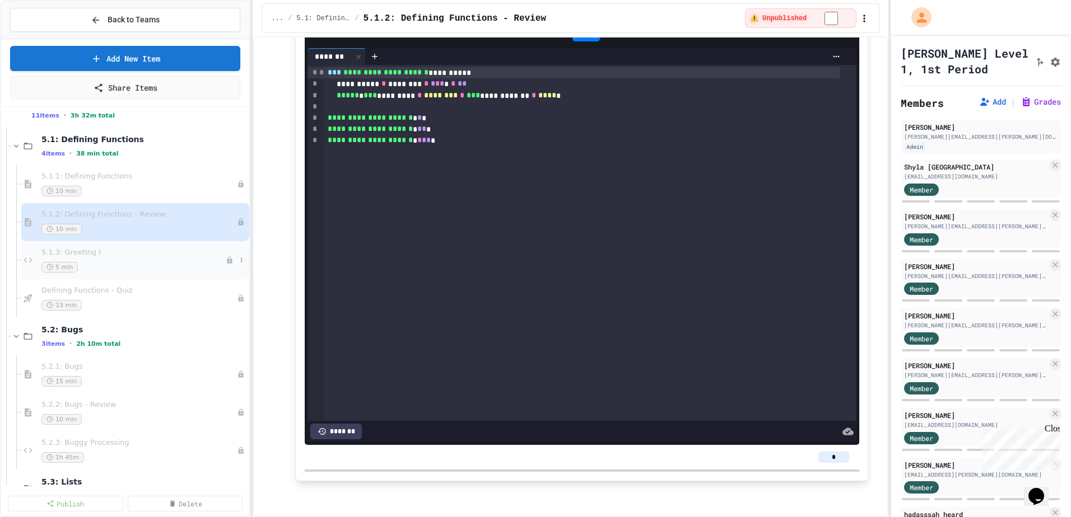
click at [145, 259] on div "5.1.3: Greeting I 5 min" at bounding box center [133, 260] width 184 height 25
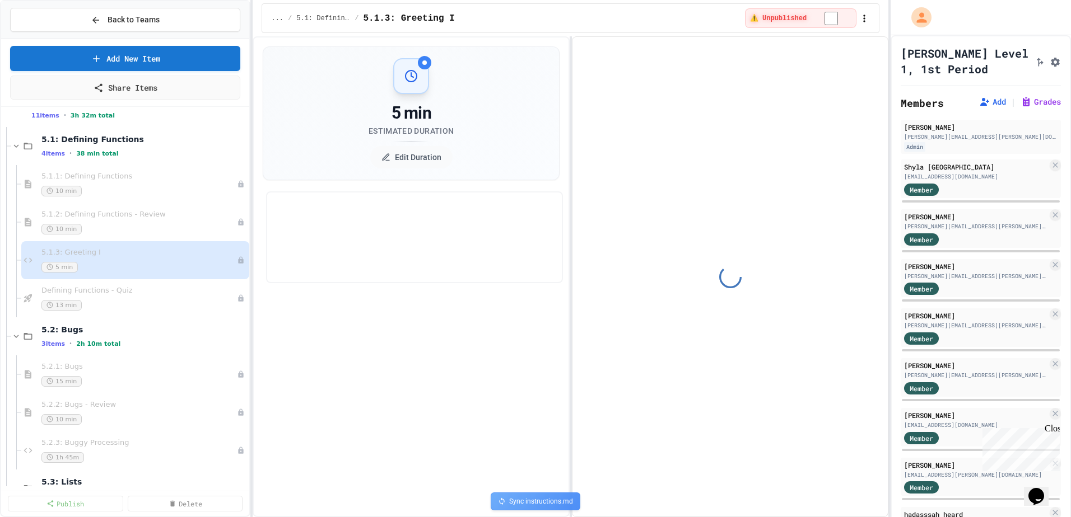
select select "***"
select select "*******"
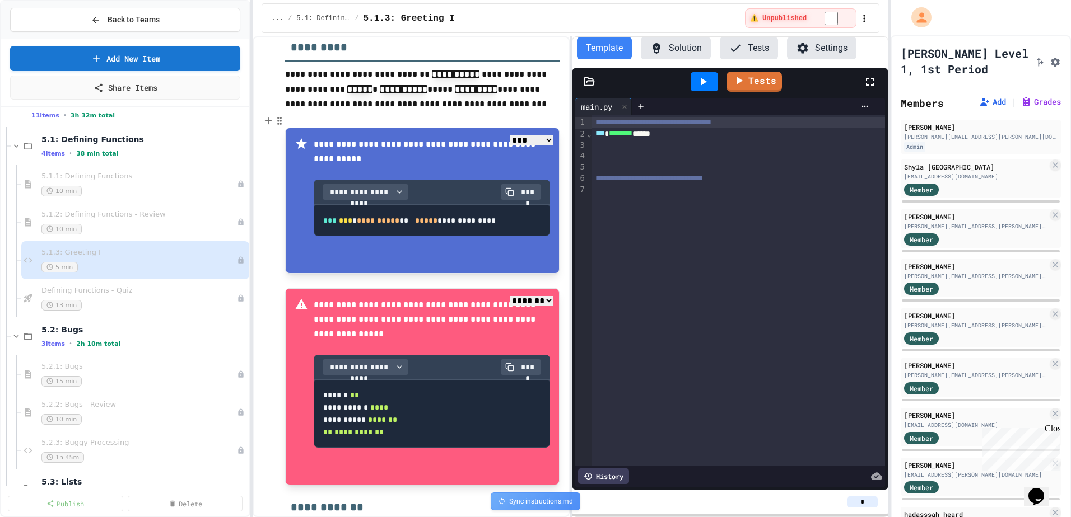
scroll to position [356, 0]
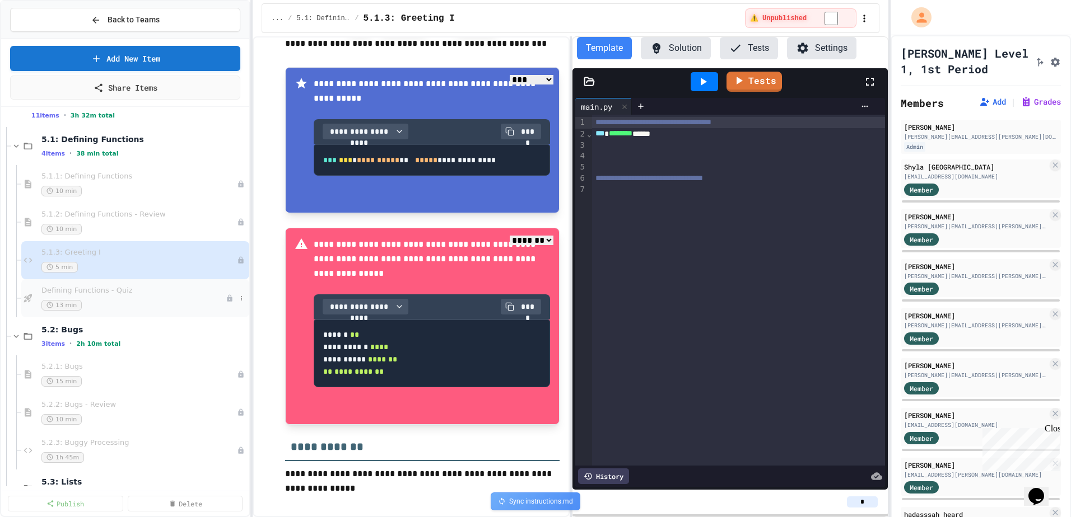
click at [158, 301] on div "13 min" at bounding box center [133, 305] width 184 height 11
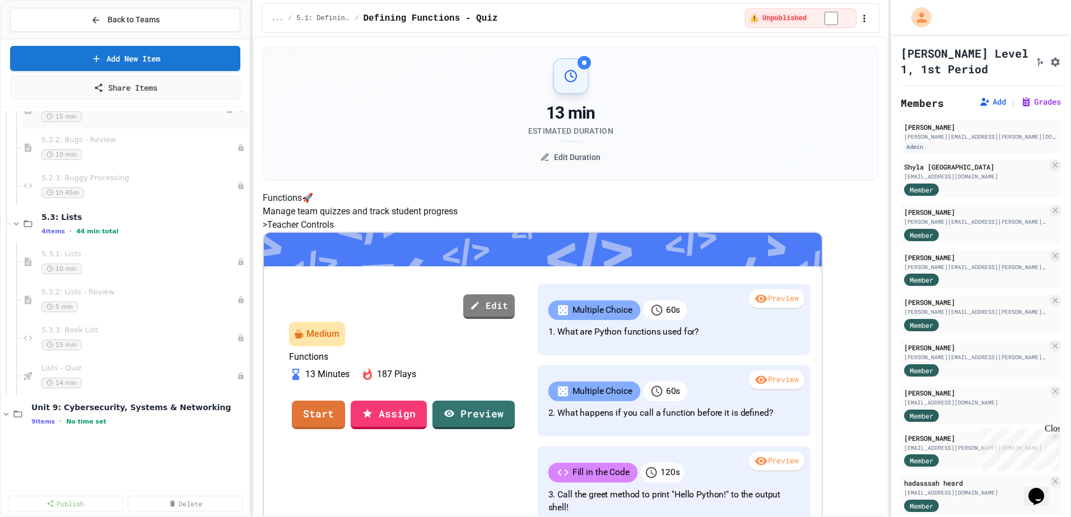
scroll to position [3584, 0]
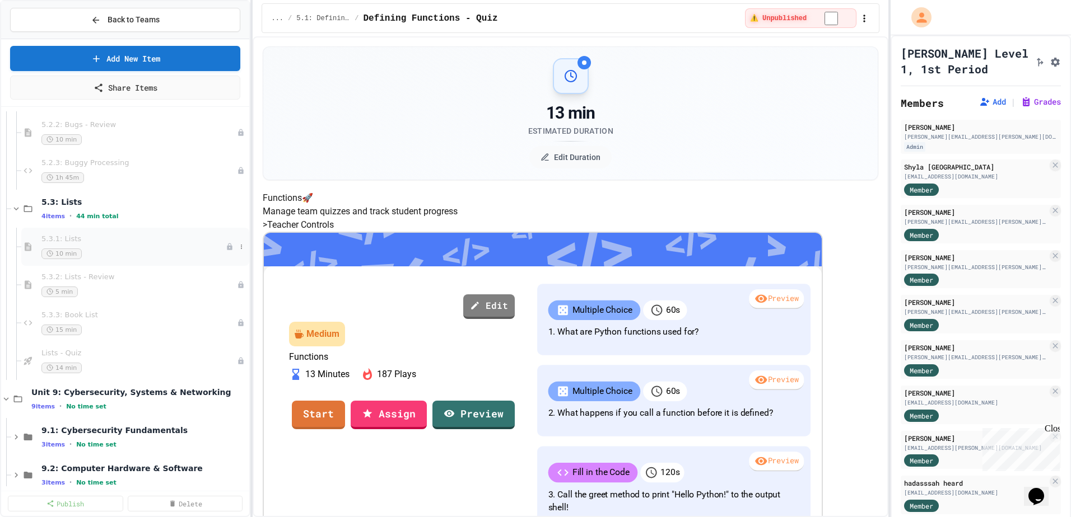
click at [172, 264] on div "5.3.1: Lists 10 min" at bounding box center [135, 247] width 228 height 38
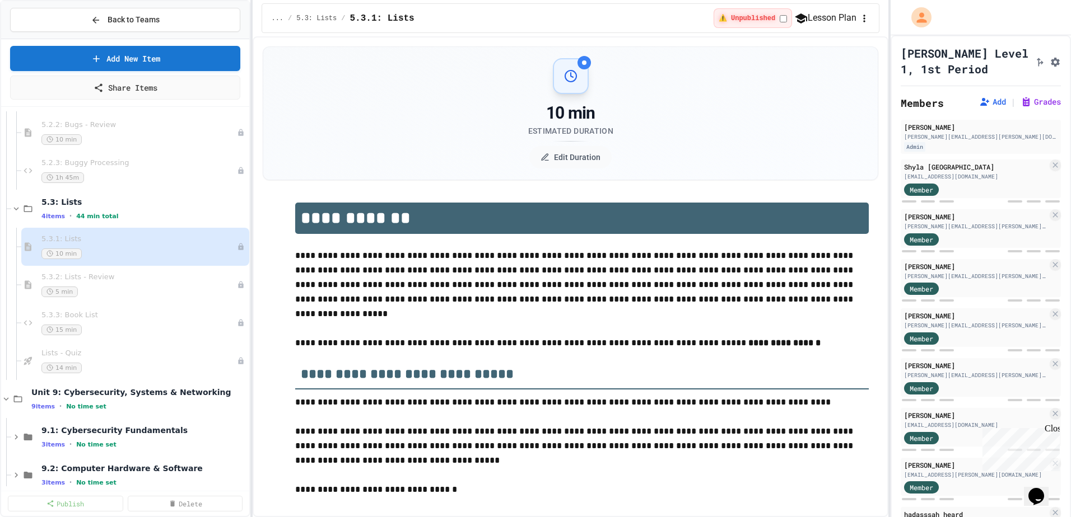
click at [167, 287] on div "5 min" at bounding box center [138, 292] width 195 height 11
